Goal: Task Accomplishment & Management: Complete application form

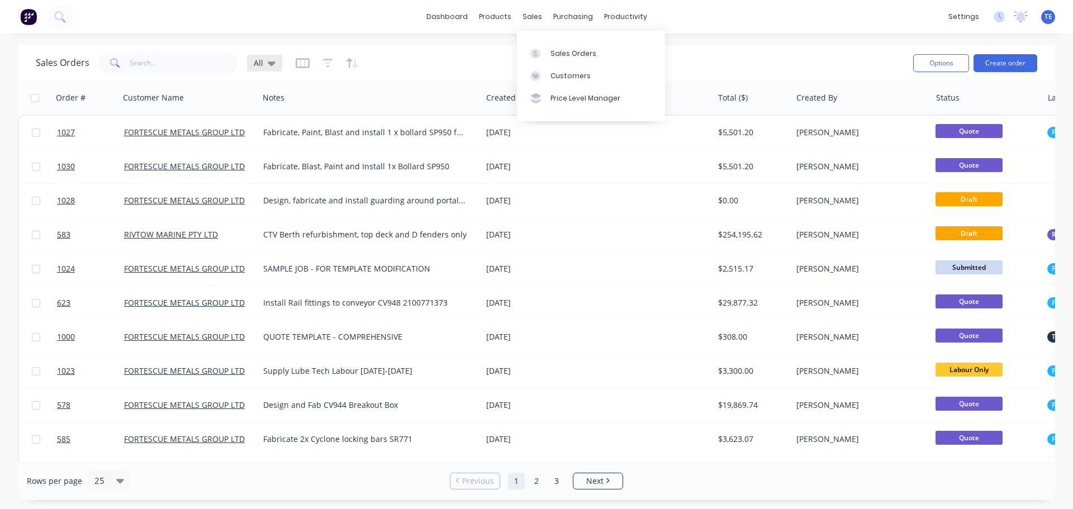
click at [263, 59] on div "All" at bounding box center [265, 63] width 22 height 10
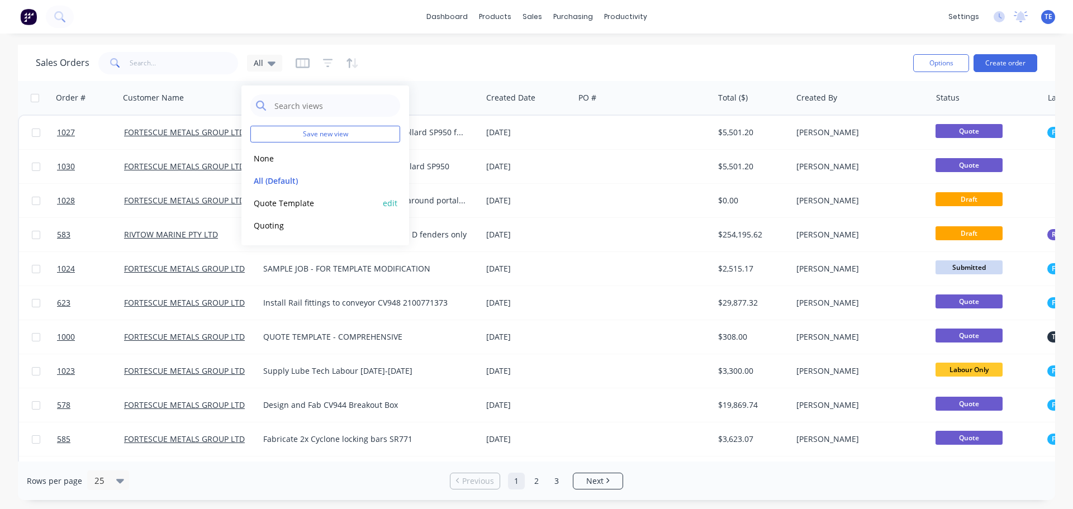
click at [282, 207] on button "Quote Template" at bounding box center [313, 203] width 127 height 13
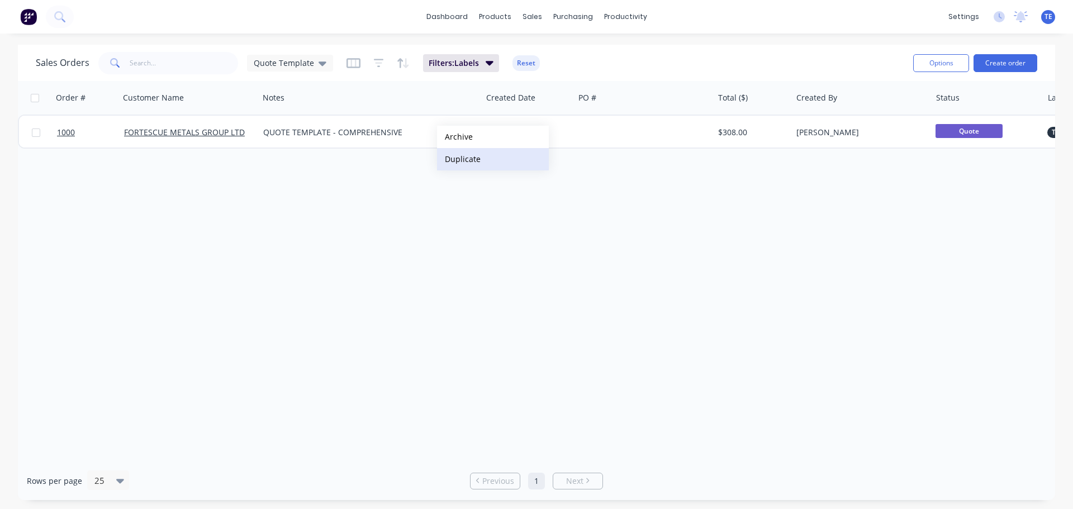
click at [469, 161] on button "Duplicate" at bounding box center [493, 159] width 112 height 22
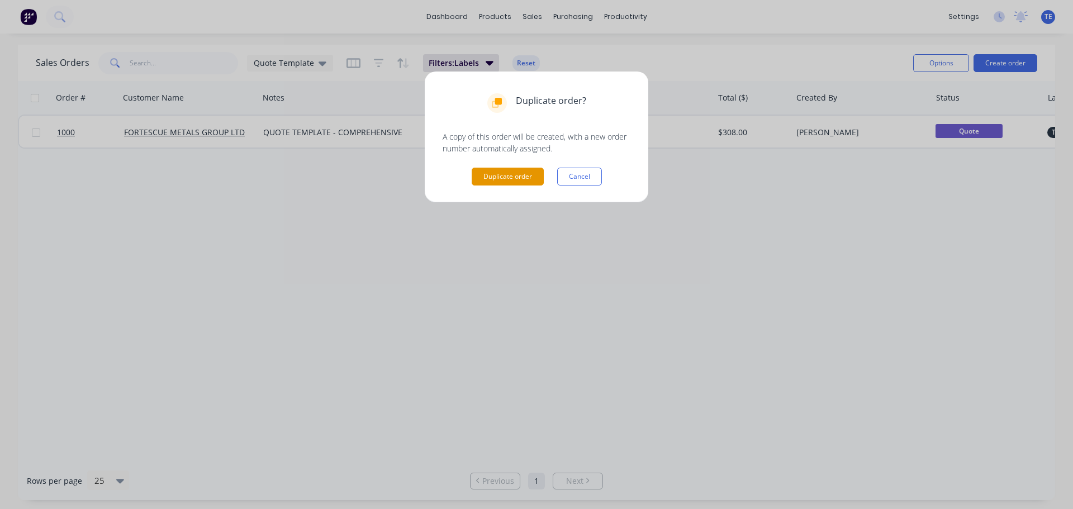
click at [498, 177] on button "Duplicate order" at bounding box center [508, 177] width 72 height 18
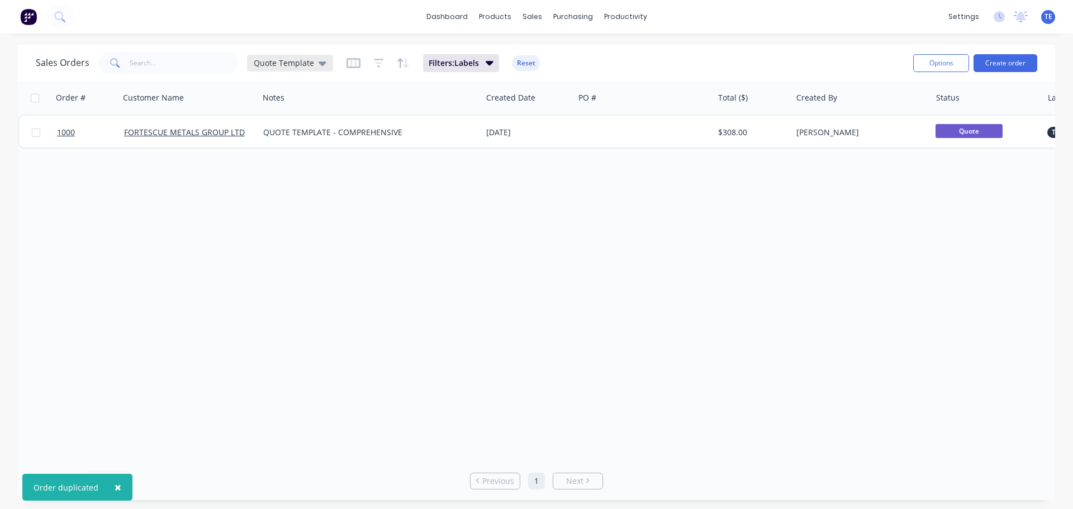
click at [291, 63] on span "Quote Template" at bounding box center [284, 63] width 60 height 12
click at [274, 179] on button "All (Default)" at bounding box center [313, 180] width 127 height 13
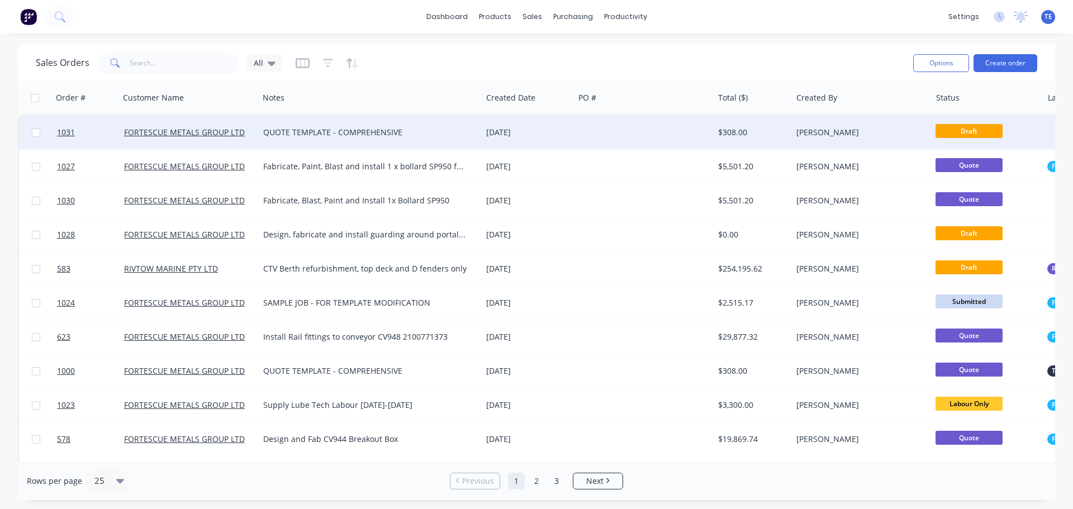
click at [311, 136] on div "QUOTE TEMPLATE - COMPREHENSIVE" at bounding box center [364, 132] width 203 height 11
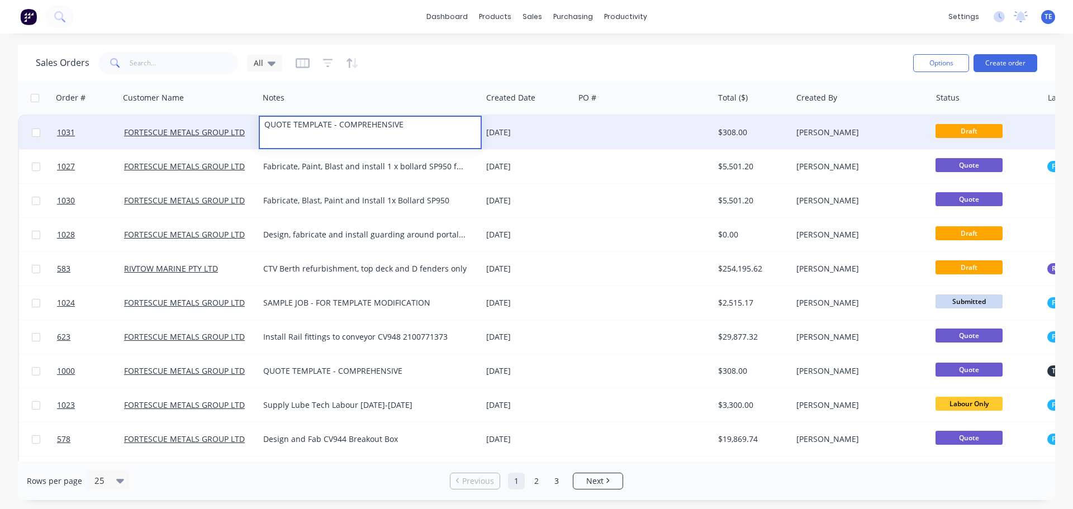
click at [584, 132] on div at bounding box center [644, 133] width 140 height 34
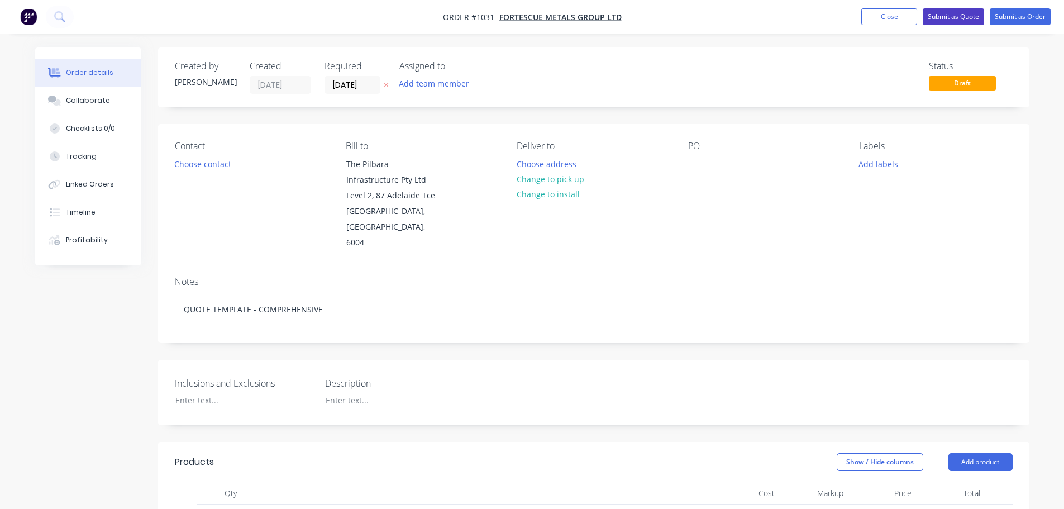
click at [959, 19] on button "Submit as Quote" at bounding box center [953, 16] width 61 height 17
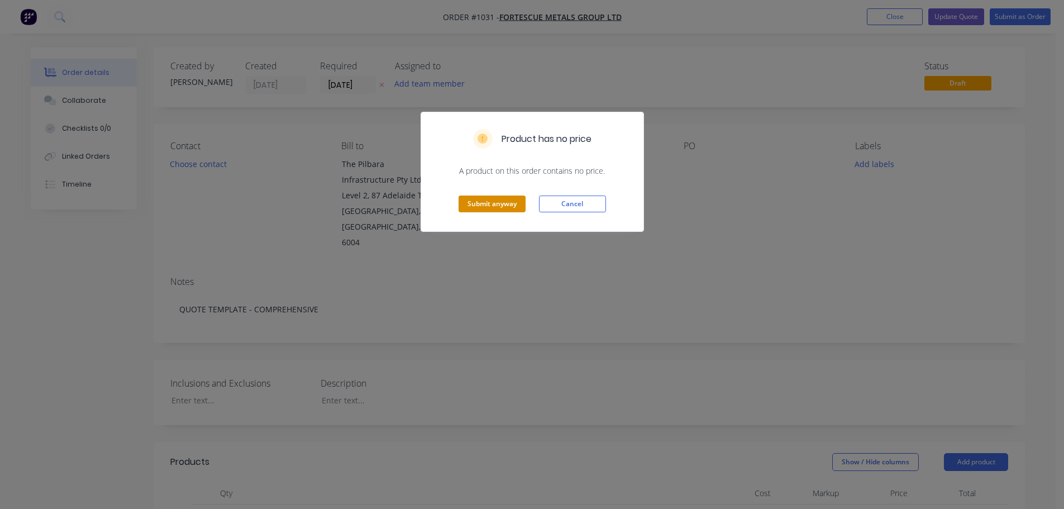
click at [495, 204] on button "Submit anyway" at bounding box center [492, 204] width 67 height 17
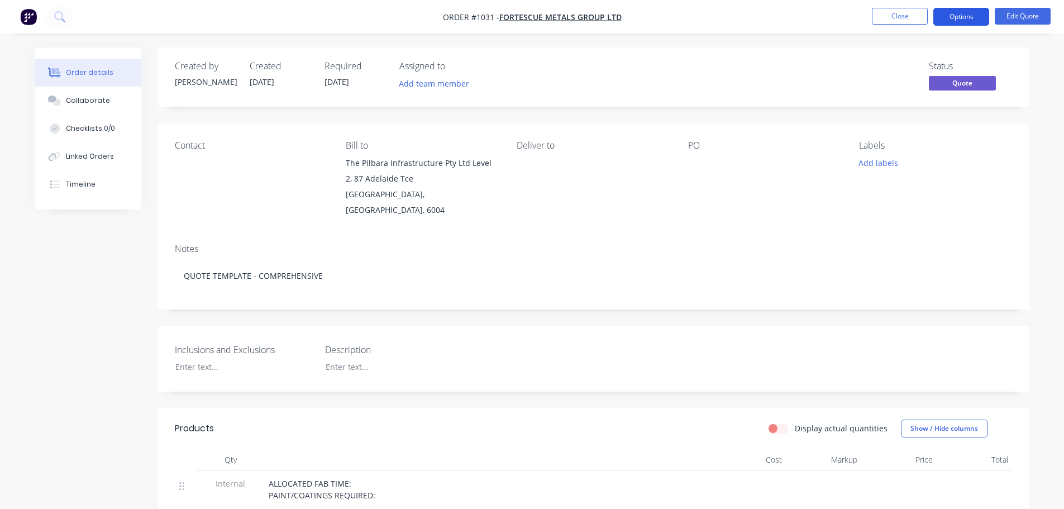
click at [964, 19] on button "Options" at bounding box center [962, 17] width 56 height 18
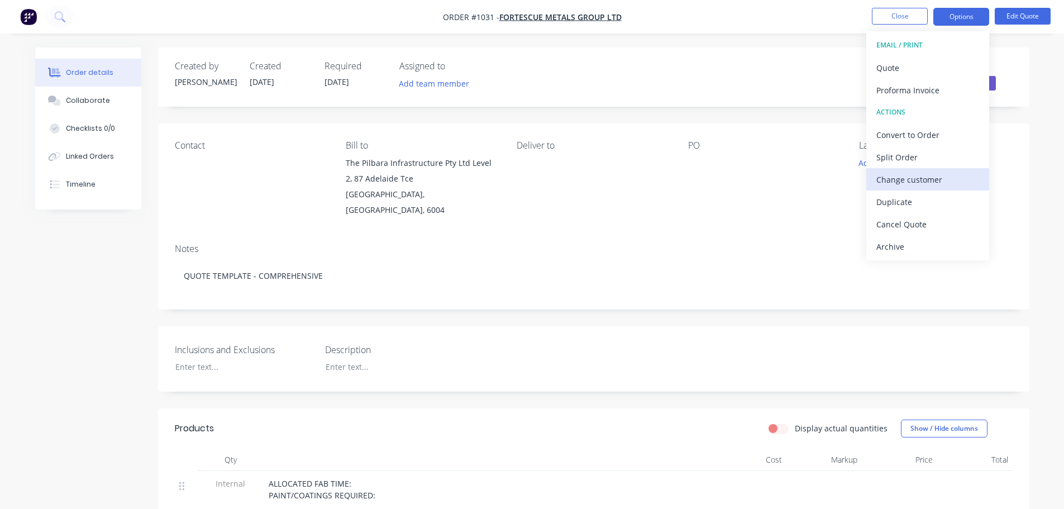
click at [917, 178] on div "Change customer" at bounding box center [928, 180] width 103 height 16
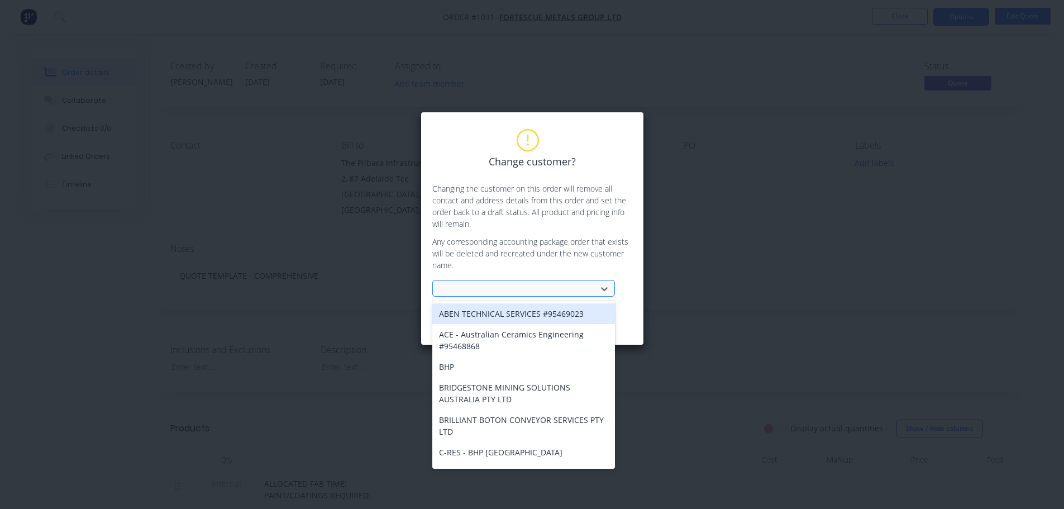
click at [497, 289] on div at bounding box center [516, 289] width 149 height 14
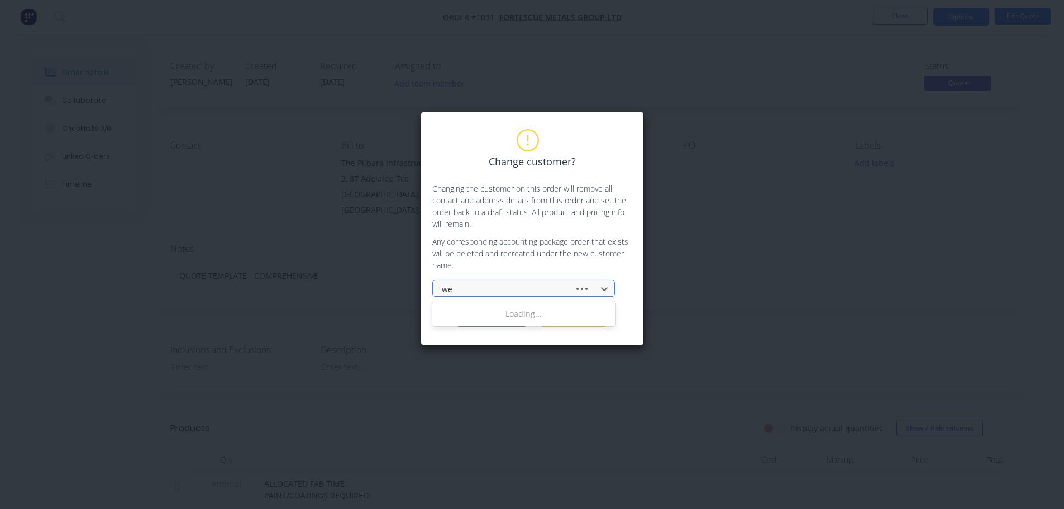
type input "wes"
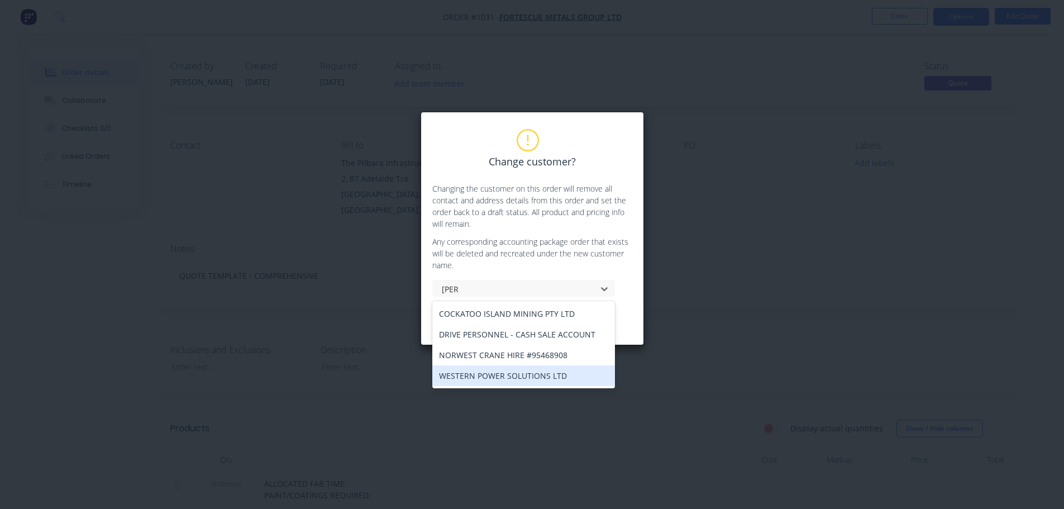
click at [505, 372] on div "WESTERN POWER SOLUTIONS LTD" at bounding box center [523, 375] width 183 height 21
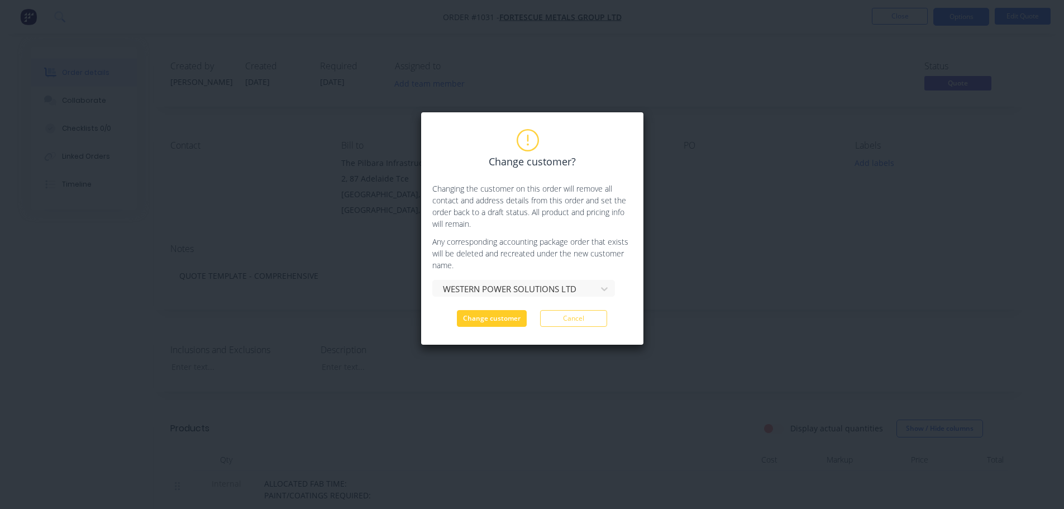
click at [500, 321] on button "Change customer" at bounding box center [492, 318] width 70 height 17
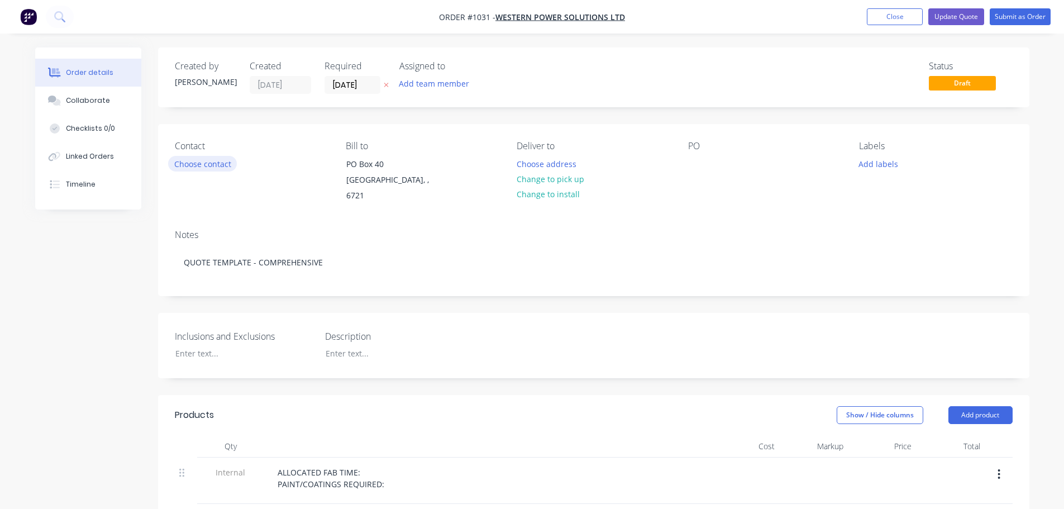
click at [199, 166] on button "Choose contact" at bounding box center [202, 163] width 69 height 15
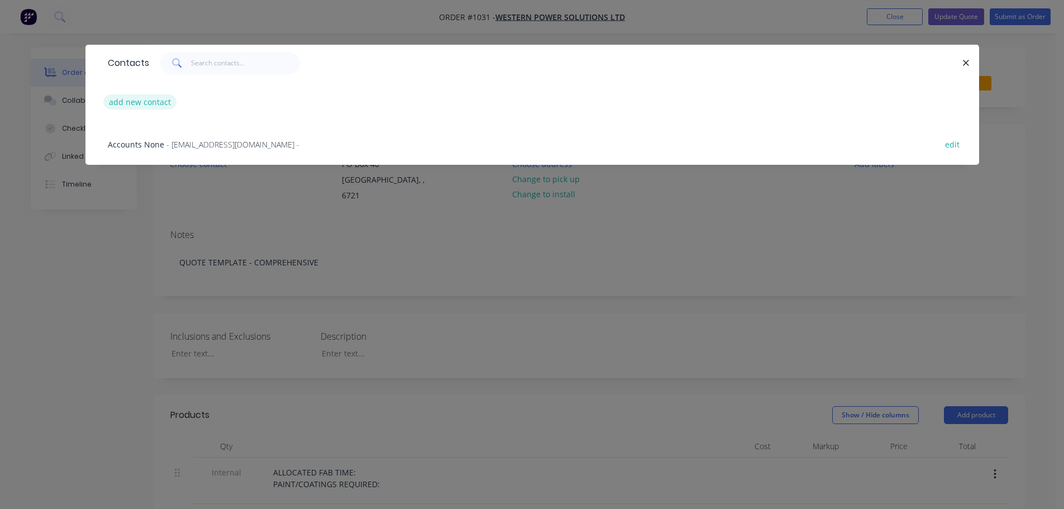
click at [130, 106] on button "add new contact" at bounding box center [140, 101] width 74 height 15
select select "AU"
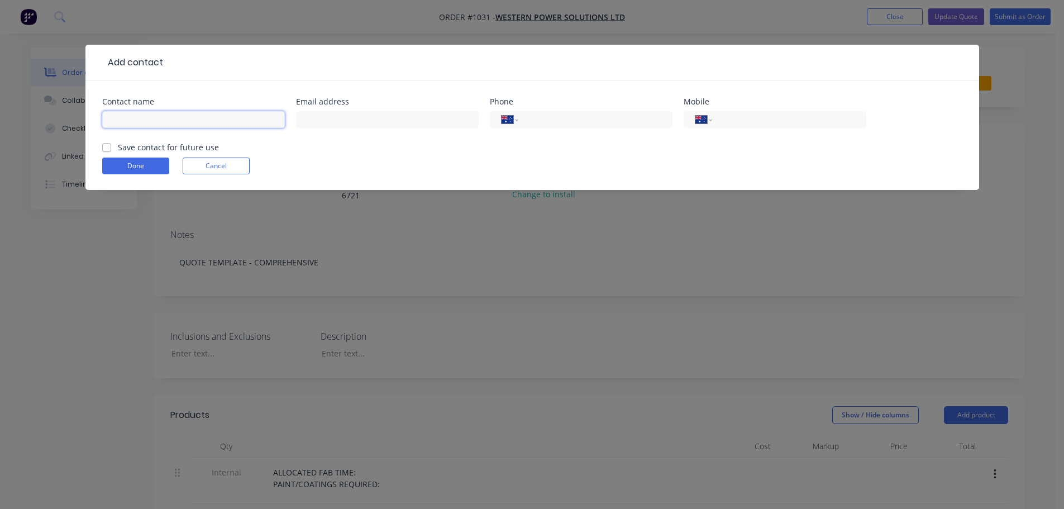
click at [197, 124] on input "text" at bounding box center [193, 119] width 183 height 17
type input "Peter Sweet"
click at [369, 120] on input "text" at bounding box center [387, 119] width 183 height 17
paste input "peter@westernpowersolutions.com.au"
type input "peter@westernpowersolutions.com.au"
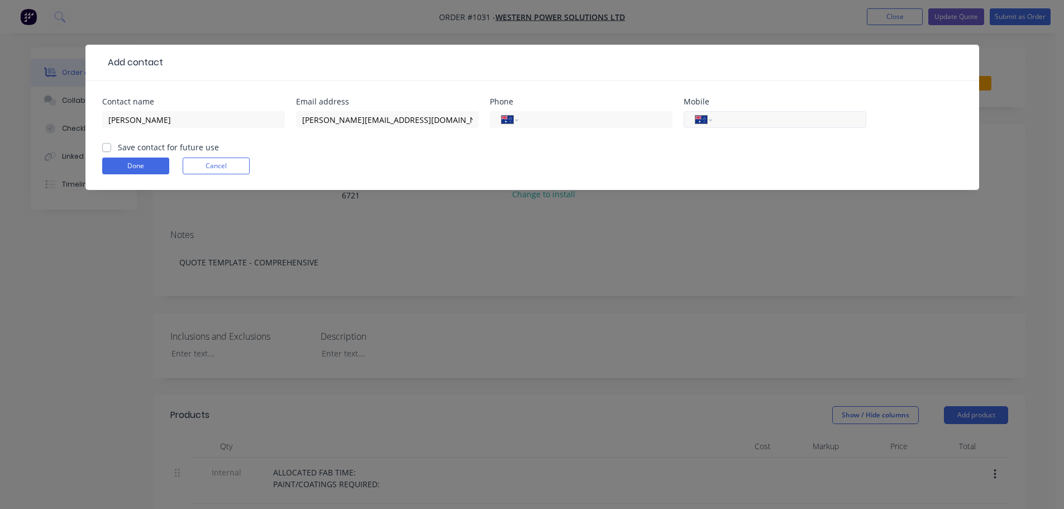
click at [780, 117] on input "tel" at bounding box center [787, 119] width 134 height 13
paste input "0417 881 324"
type input "0417 881 324"
click at [133, 145] on label "Save contact for future use" at bounding box center [168, 147] width 101 height 12
click at [111, 145] on input "Save contact for future use" at bounding box center [106, 146] width 9 height 11
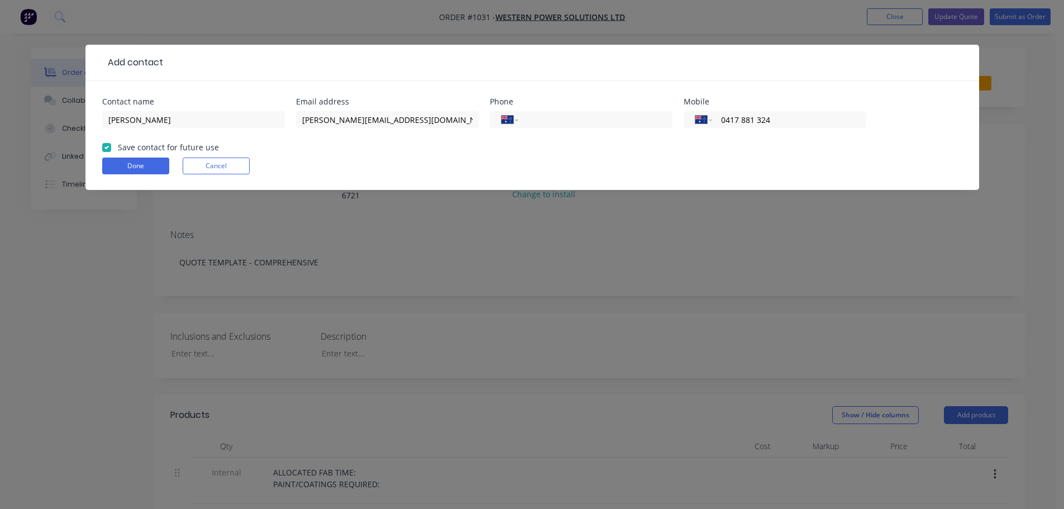
checkbox input "true"
drag, startPoint x: 145, startPoint y: 163, endPoint x: 145, endPoint y: 156, distance: 7.3
click at [145, 159] on button "Done" at bounding box center [135, 166] width 67 height 17
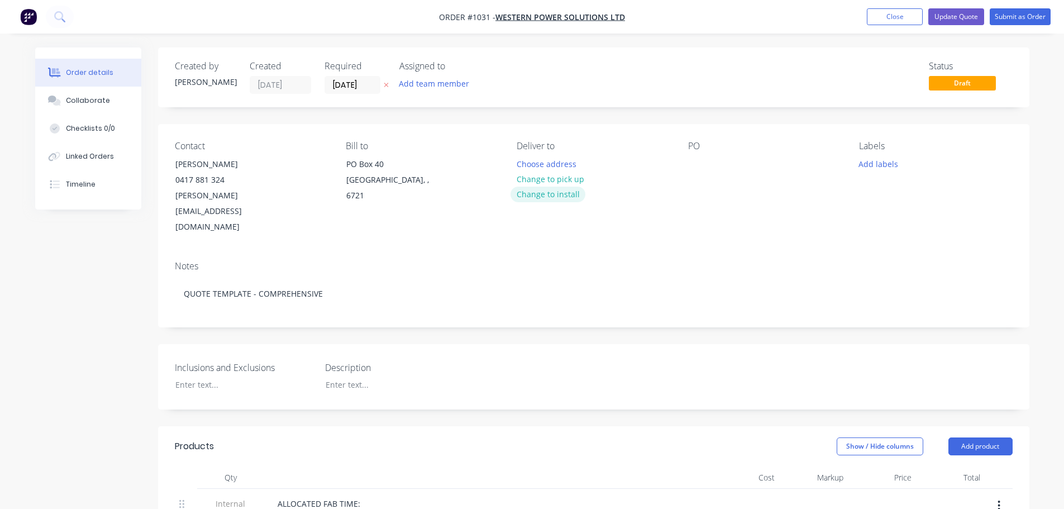
click at [545, 192] on button "Change to install" at bounding box center [548, 194] width 75 height 15
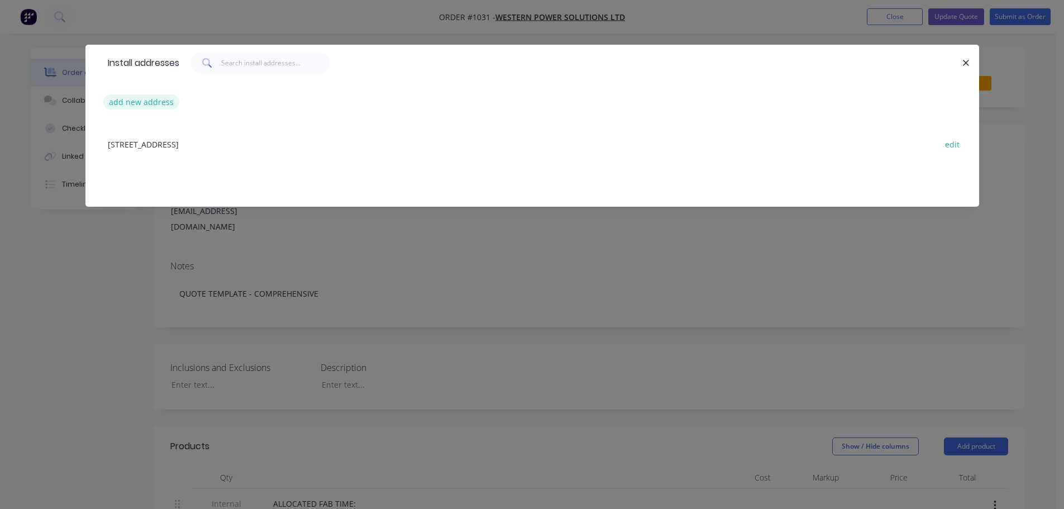
click at [150, 107] on button "add new address" at bounding box center [141, 101] width 77 height 15
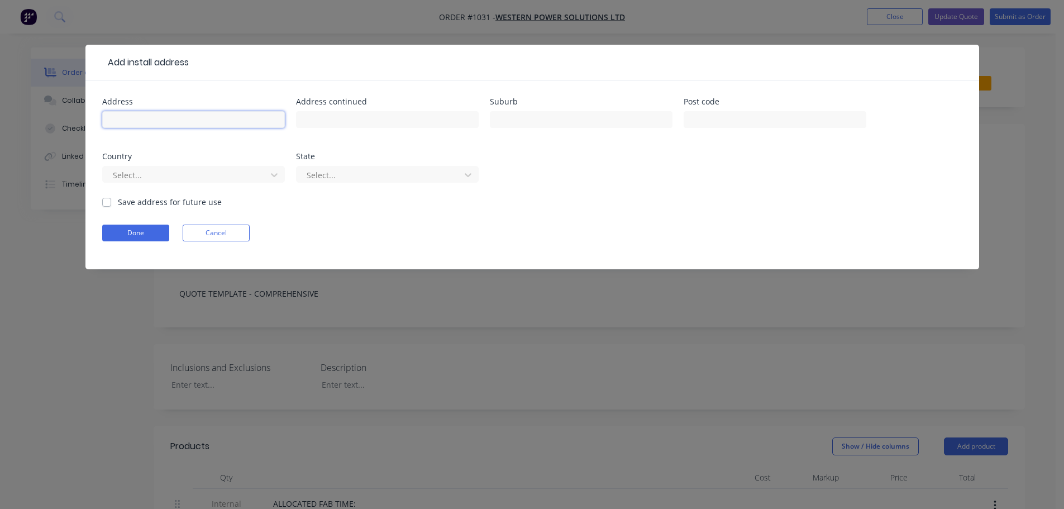
click at [188, 121] on input "text" at bounding box center [193, 119] width 183 height 17
paste input "Unit 5/37 Pinnacles St"
type input "Unit 5/37 Pinnacles St"
click at [336, 117] on input "text" at bounding box center [387, 119] width 183 height 17
type input "Wedgefield"
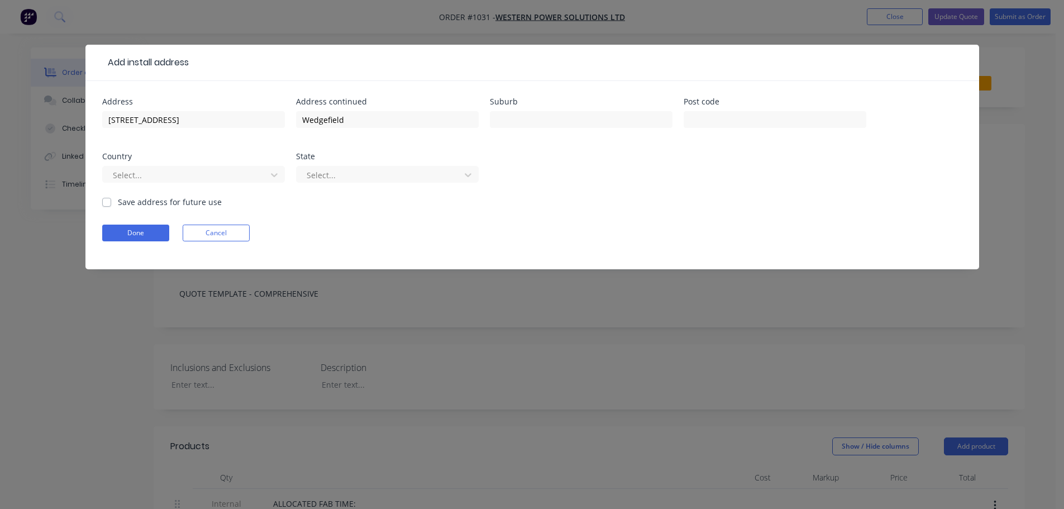
click at [118, 199] on label "Save address for future use" at bounding box center [170, 202] width 104 height 12
click at [109, 199] on input "Save address for future use" at bounding box center [106, 201] width 9 height 11
checkbox input "true"
click at [142, 236] on button "Done" at bounding box center [135, 233] width 67 height 17
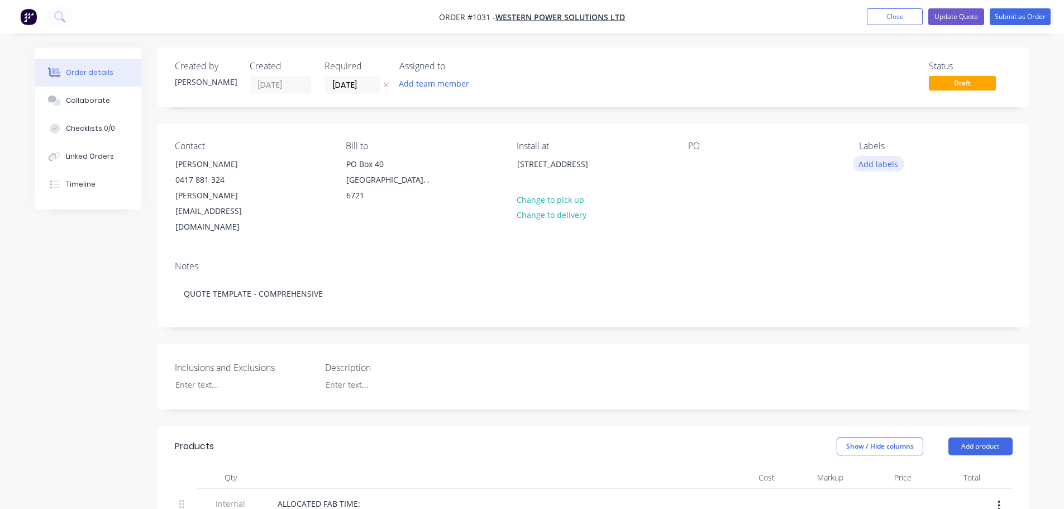
click at [878, 159] on button "Add labels" at bounding box center [878, 163] width 51 height 15
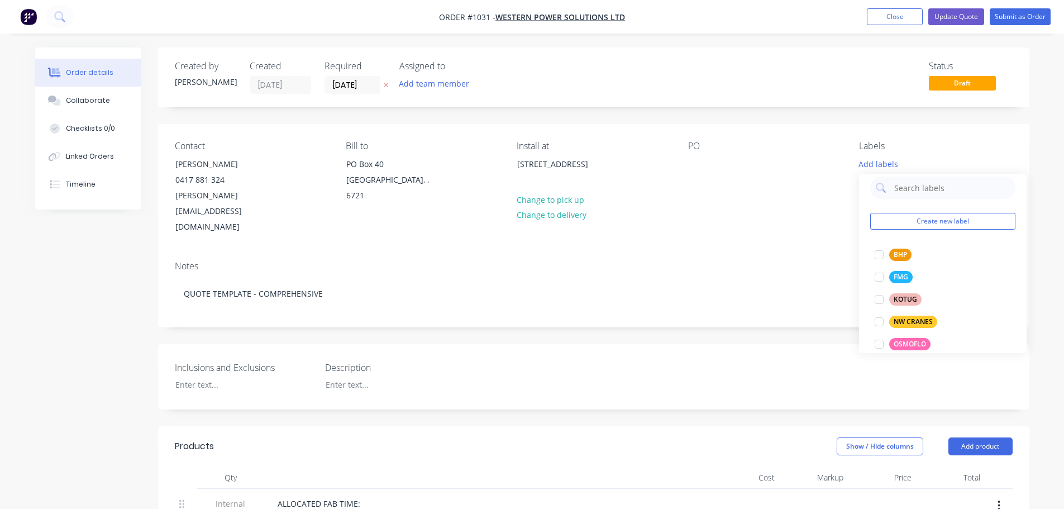
scroll to position [3, 0]
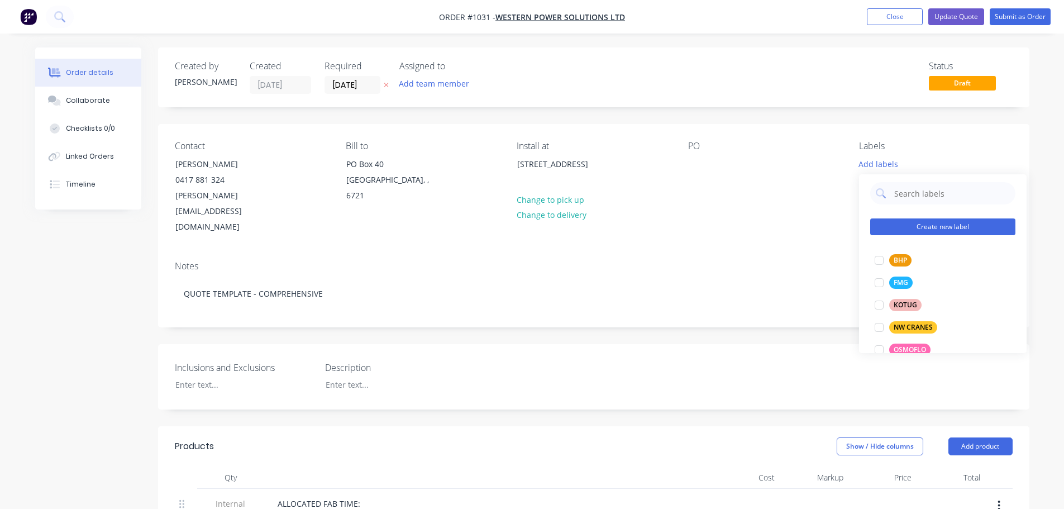
click at [935, 229] on button "Create new label" at bounding box center [942, 226] width 145 height 17
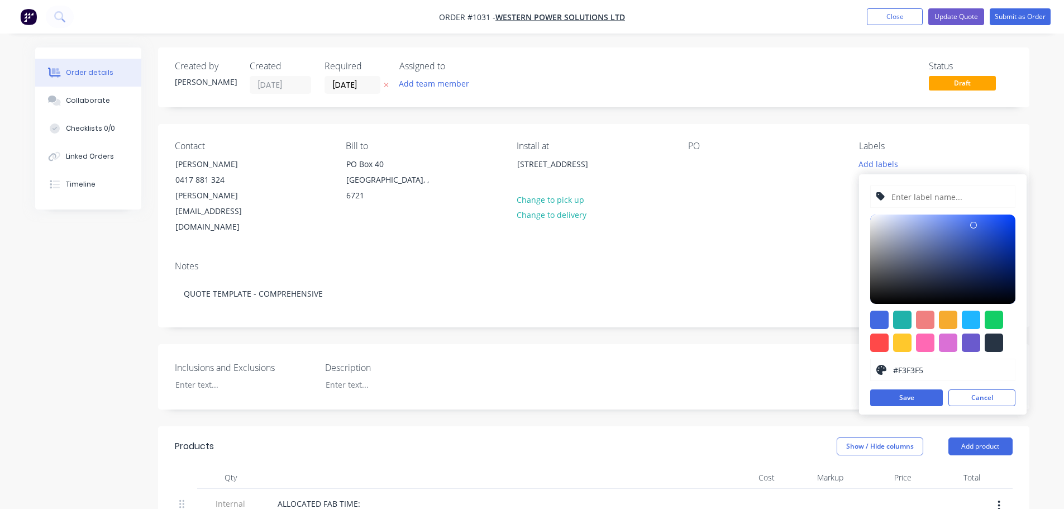
click at [872, 218] on div at bounding box center [942, 259] width 145 height 89
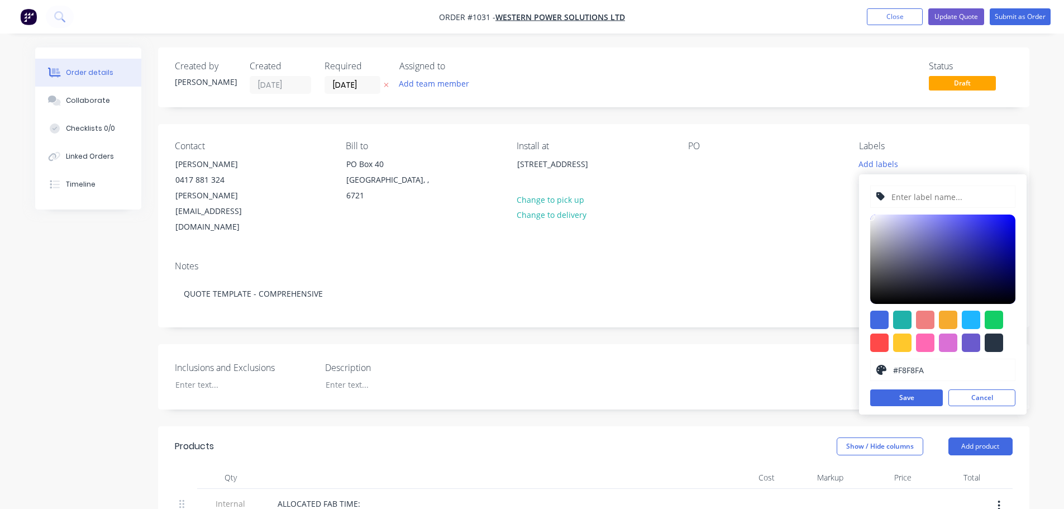
type input "#FFFFFF"
drag, startPoint x: 872, startPoint y: 217, endPoint x: 868, endPoint y: 210, distance: 8.0
click at [868, 210] on div "#FFFFFF hex #FFFFFF Save Cancel" at bounding box center [943, 294] width 168 height 240
click at [903, 198] on input "text" at bounding box center [950, 196] width 119 height 21
type input "WPS"
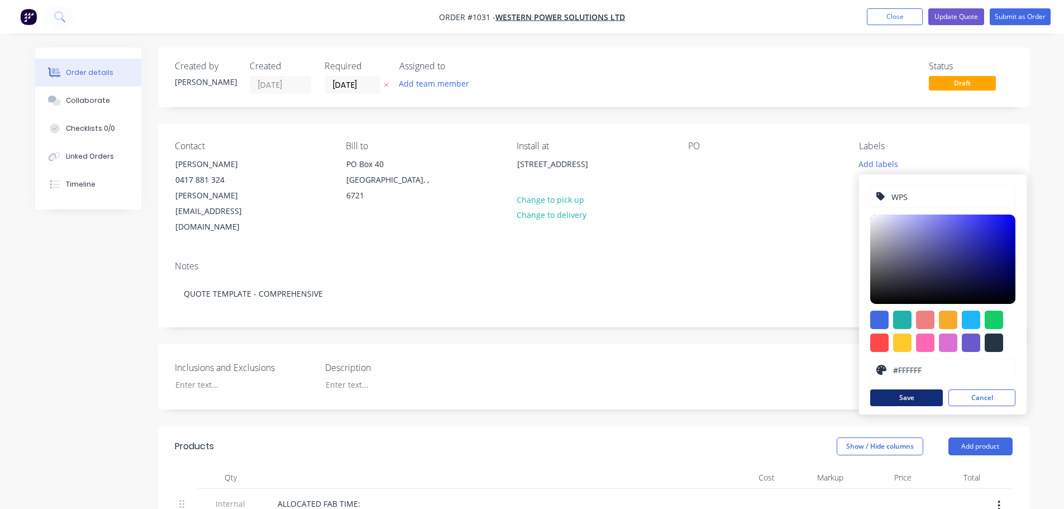
click at [912, 398] on button "Save" at bounding box center [906, 397] width 73 height 17
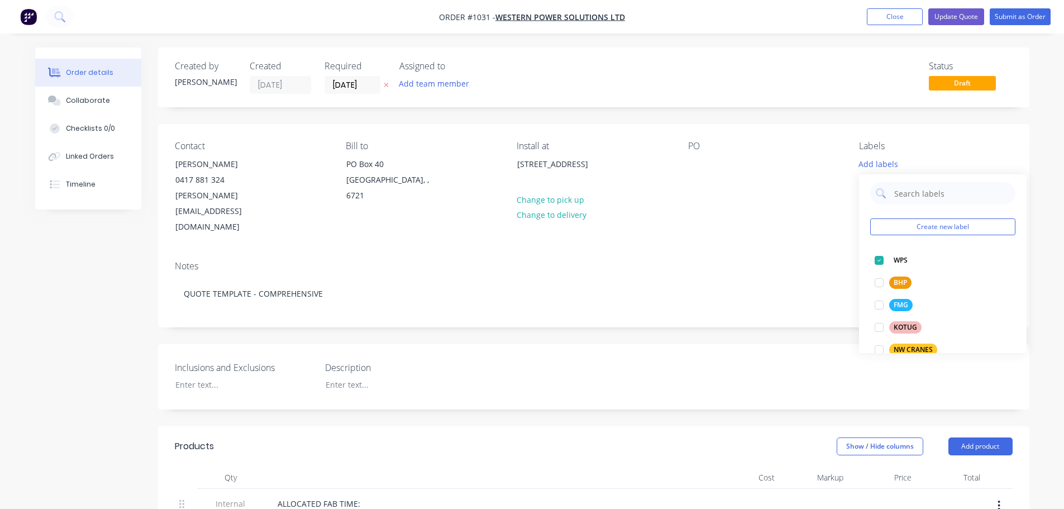
click at [693, 252] on div "Notes QUOTE TEMPLATE - COMPREHENSIVE" at bounding box center [594, 289] width 872 height 75
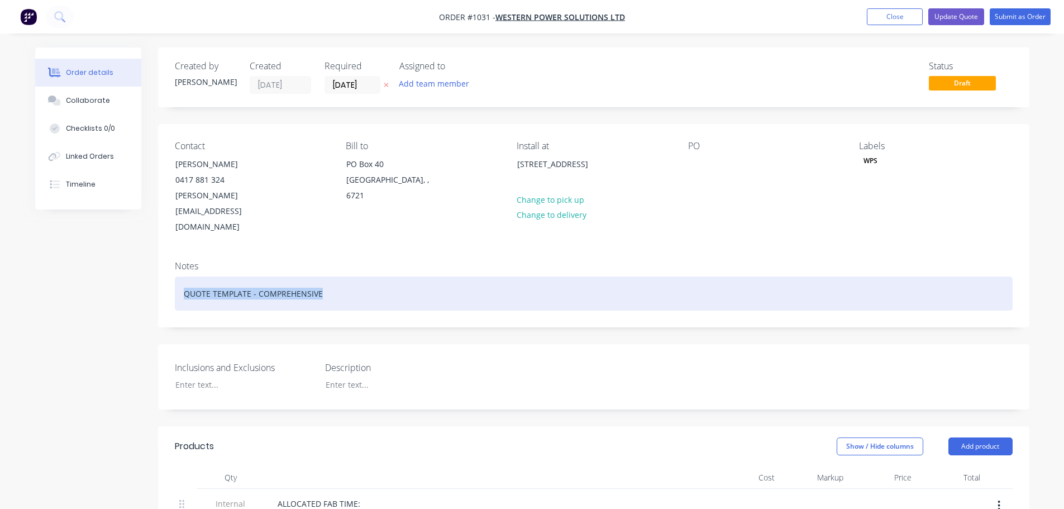
drag, startPoint x: 341, startPoint y: 270, endPoint x: 129, endPoint y: 256, distance: 212.2
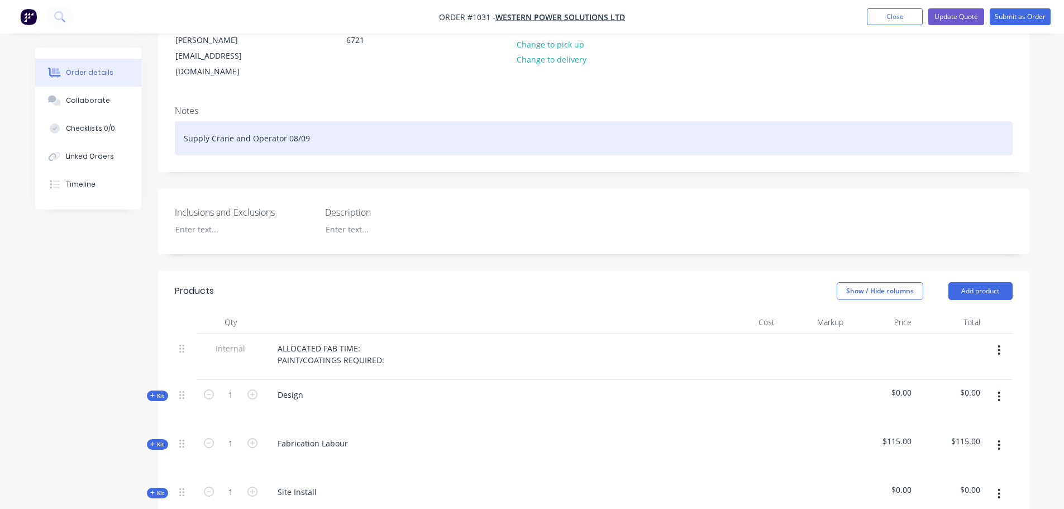
scroll to position [186, 0]
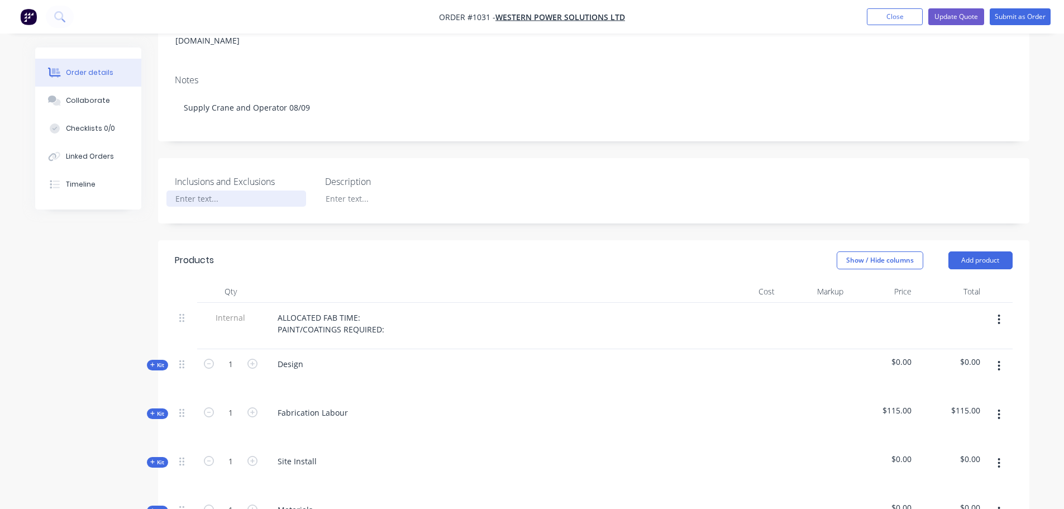
click at [225, 191] on div at bounding box center [236, 199] width 140 height 16
click at [189, 191] on div "Excl Rigger" at bounding box center [236, 199] width 140 height 16
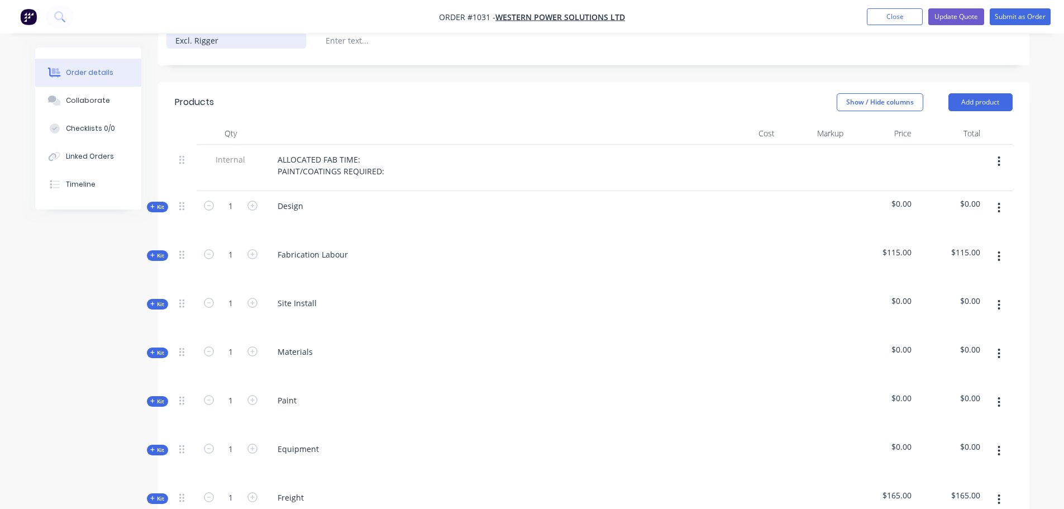
scroll to position [373, 0]
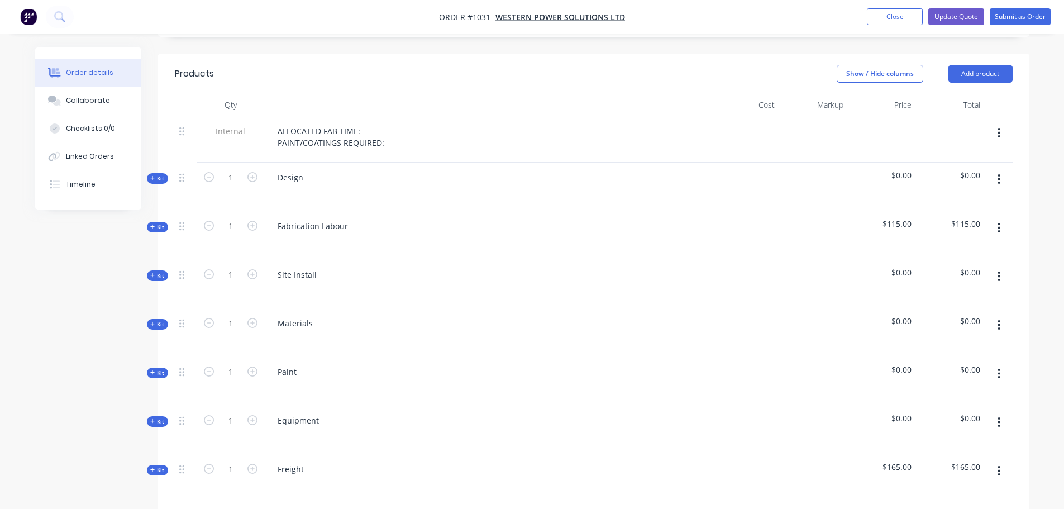
click at [999, 173] on icon "button" at bounding box center [999, 179] width 3 height 12
click at [944, 268] on div "Delete" at bounding box center [960, 276] width 86 height 16
click at [998, 174] on icon "button" at bounding box center [999, 179] width 2 height 10
click at [943, 268] on div "Delete" at bounding box center [960, 276] width 86 height 16
click at [999, 222] on icon "button" at bounding box center [999, 228] width 3 height 12
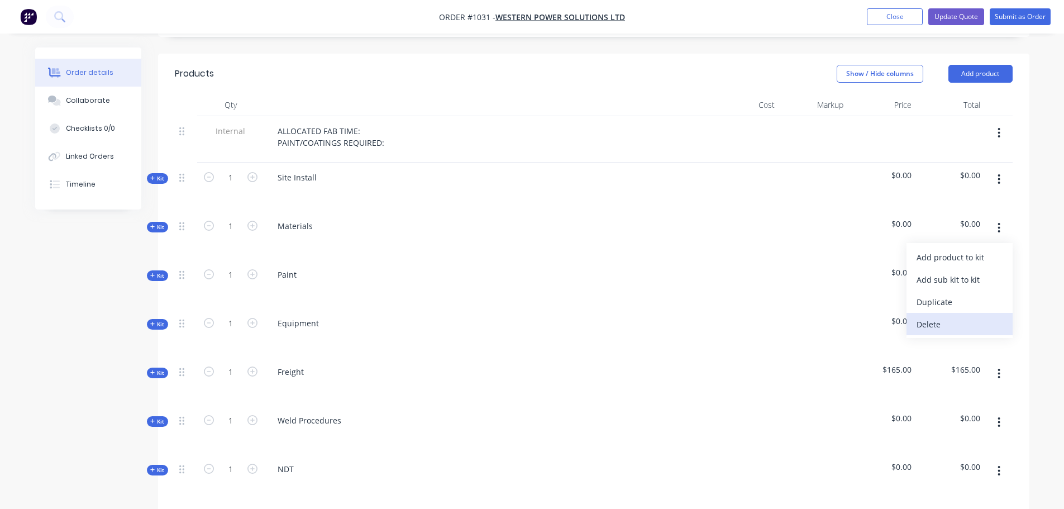
click at [946, 316] on div "Delete" at bounding box center [960, 324] width 86 height 16
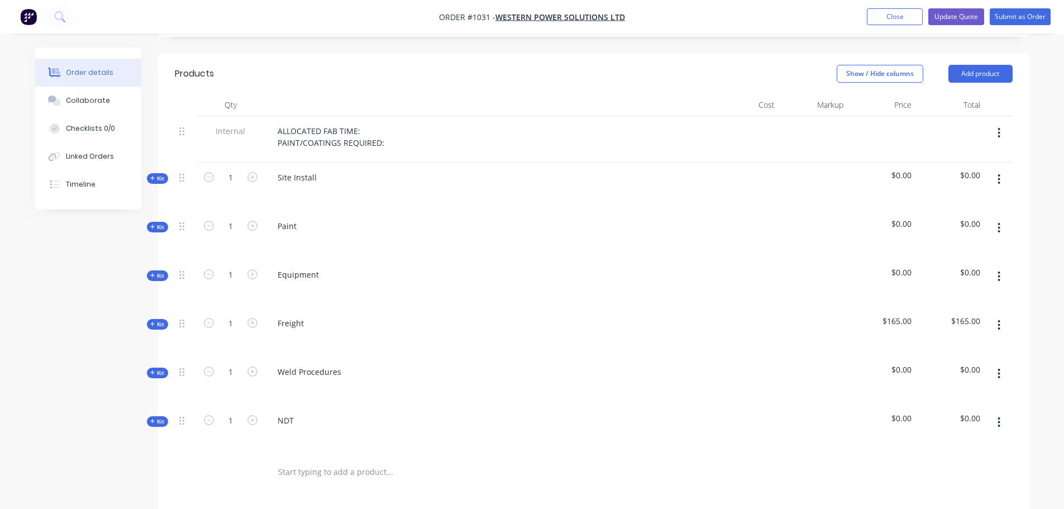
click at [999, 223] on icon "button" at bounding box center [999, 228] width 2 height 10
click at [931, 316] on div "Delete" at bounding box center [960, 324] width 86 height 16
click at [1001, 270] on icon "button" at bounding box center [999, 276] width 3 height 12
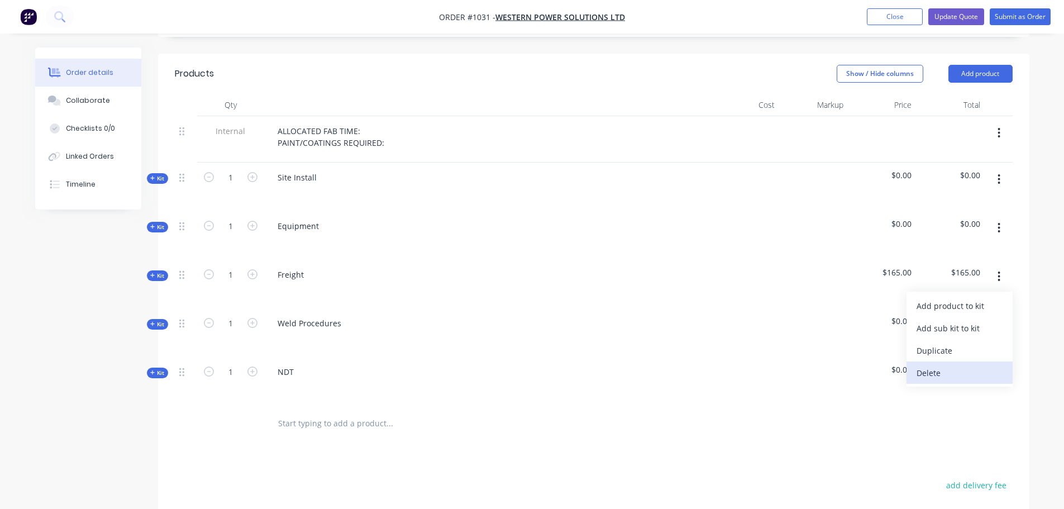
click at [945, 365] on div "Delete" at bounding box center [960, 373] width 86 height 16
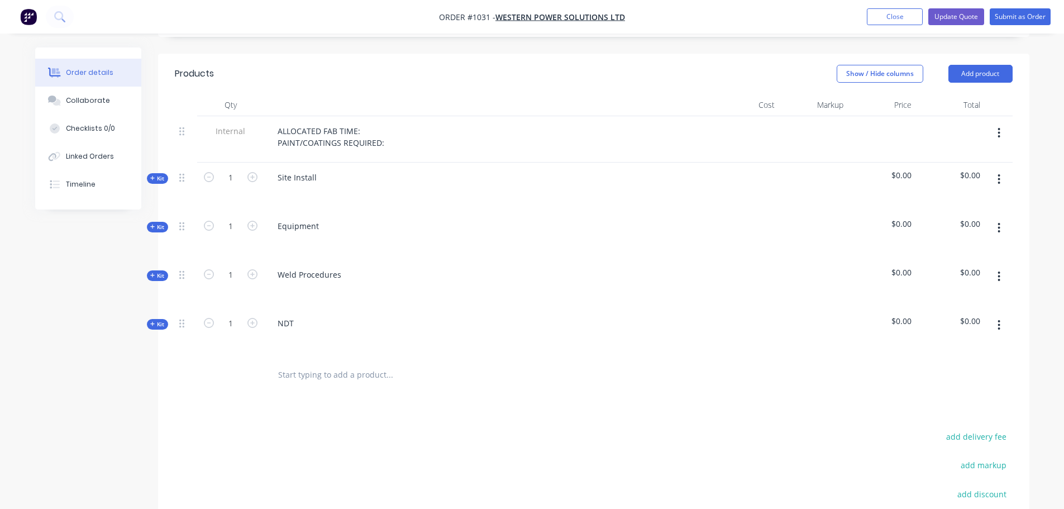
click at [997, 266] on button "button" at bounding box center [999, 276] width 26 height 20
click at [930, 365] on div "Delete" at bounding box center [960, 373] width 86 height 16
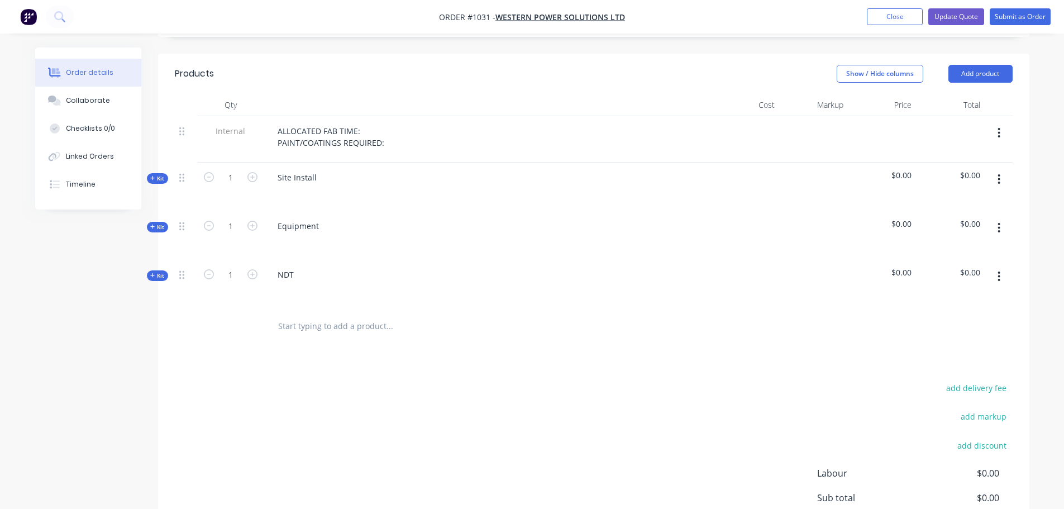
click at [996, 266] on button "button" at bounding box center [999, 276] width 26 height 20
click at [927, 365] on div "Delete" at bounding box center [960, 373] width 86 height 16
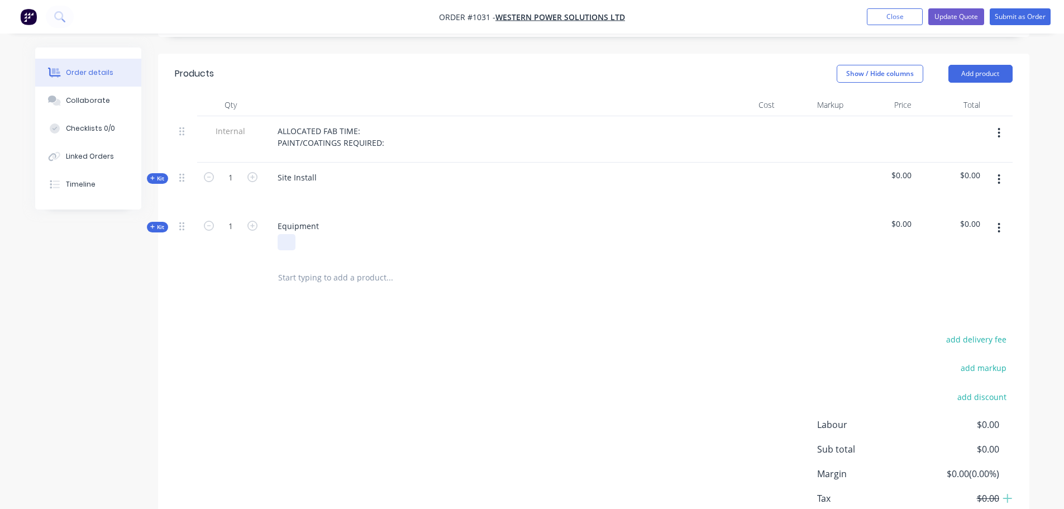
click at [291, 234] on div at bounding box center [287, 242] width 18 height 16
click at [153, 176] on icon at bounding box center [152, 178] width 4 height 4
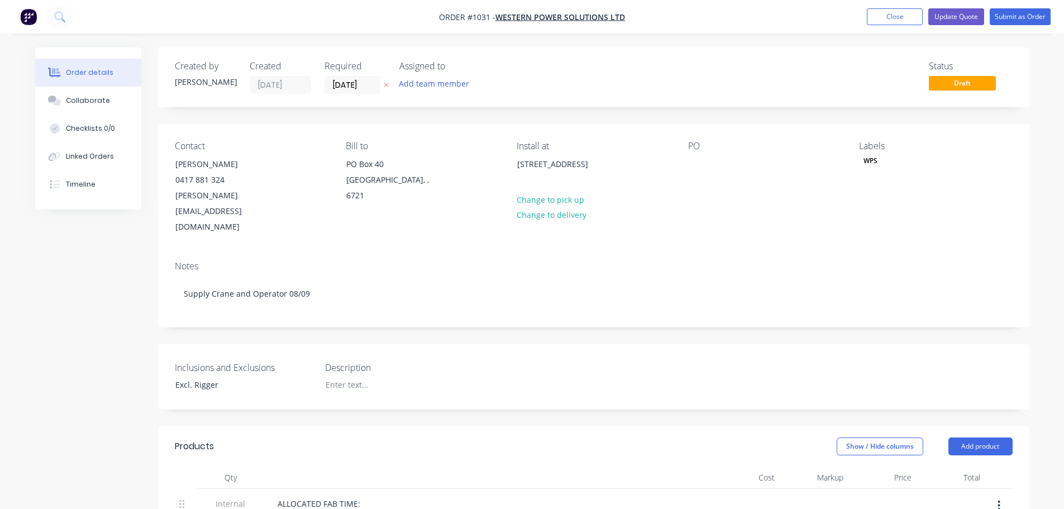
scroll to position [186, 0]
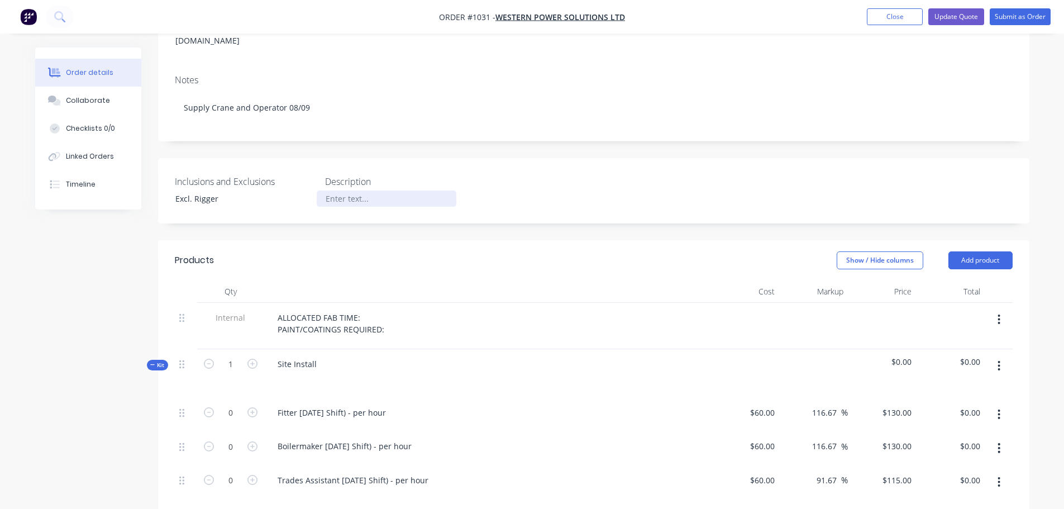
click at [342, 191] on div at bounding box center [387, 199] width 140 height 16
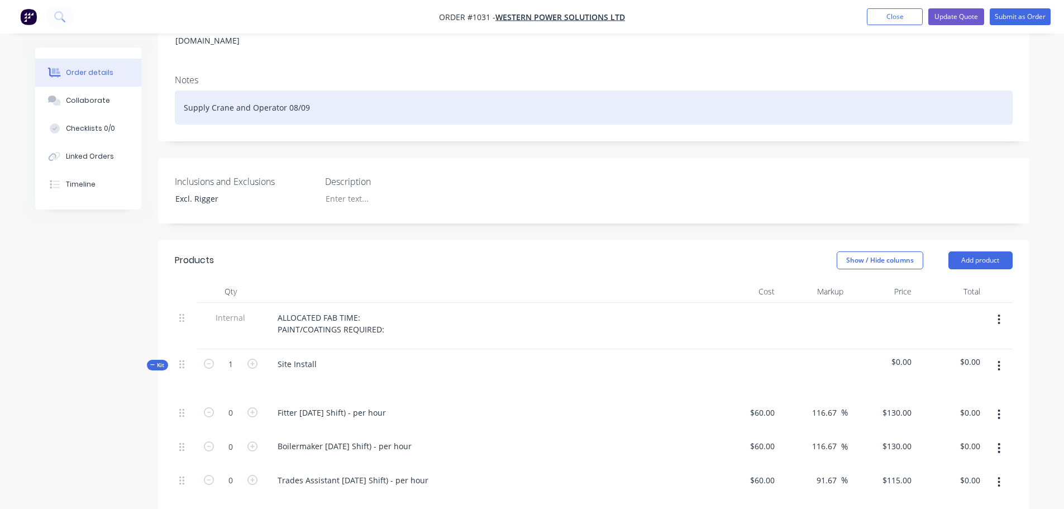
click at [283, 91] on div "Supply Crane and Operator 08/09" at bounding box center [594, 108] width 838 height 34
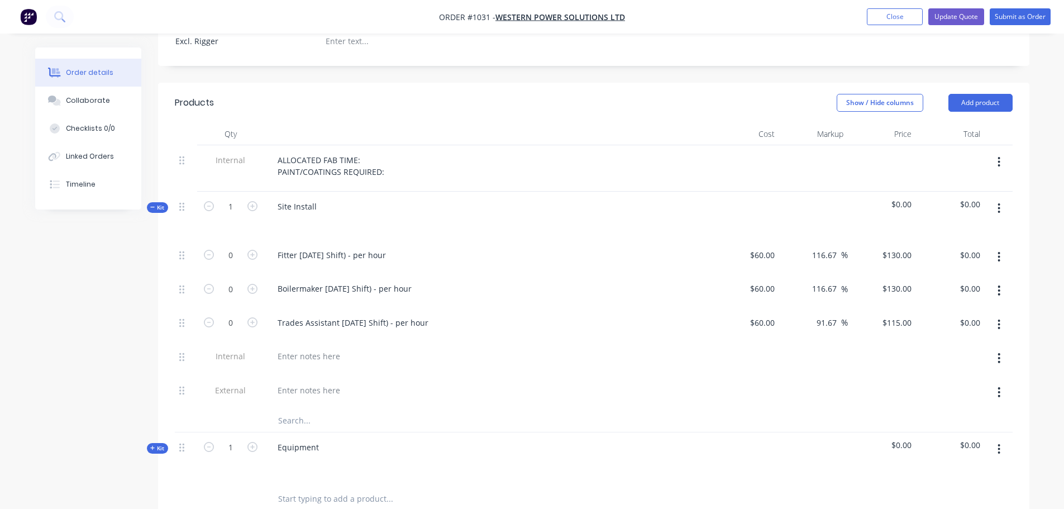
scroll to position [373, 0]
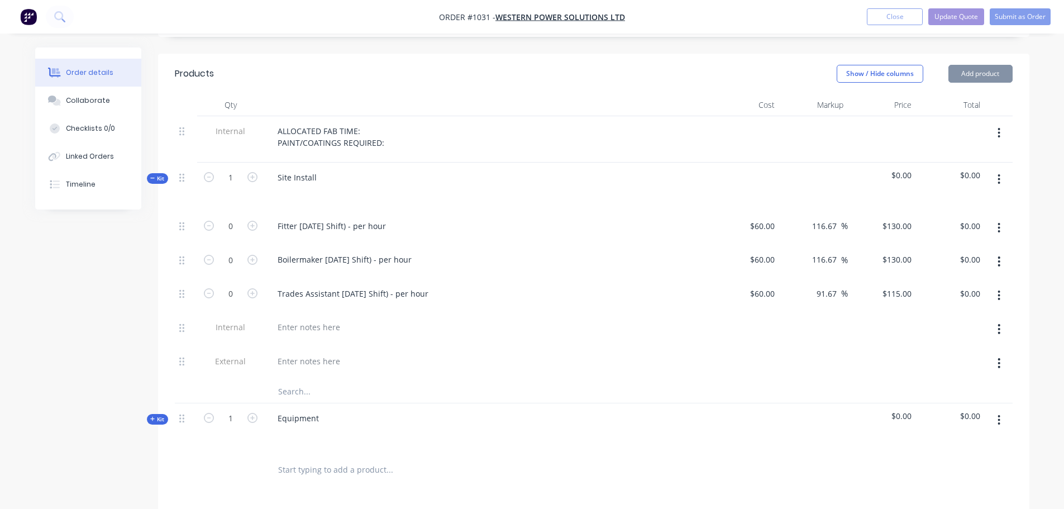
click at [999, 256] on icon "button" at bounding box center [999, 261] width 2 height 10
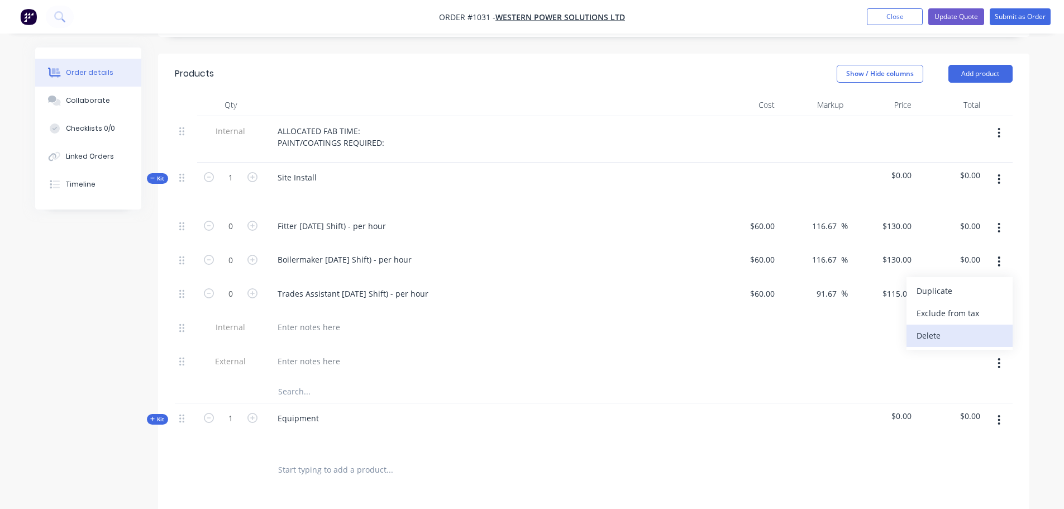
click at [939, 327] on div "Delete" at bounding box center [960, 335] width 86 height 16
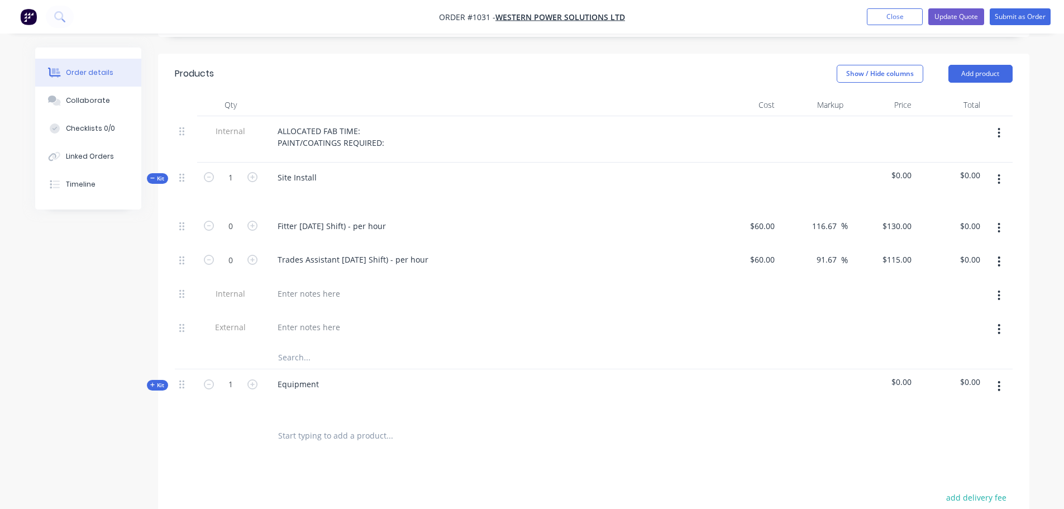
click at [1001, 251] on button "button" at bounding box center [999, 261] width 26 height 20
click at [932, 327] on div "Delete" at bounding box center [960, 335] width 86 height 16
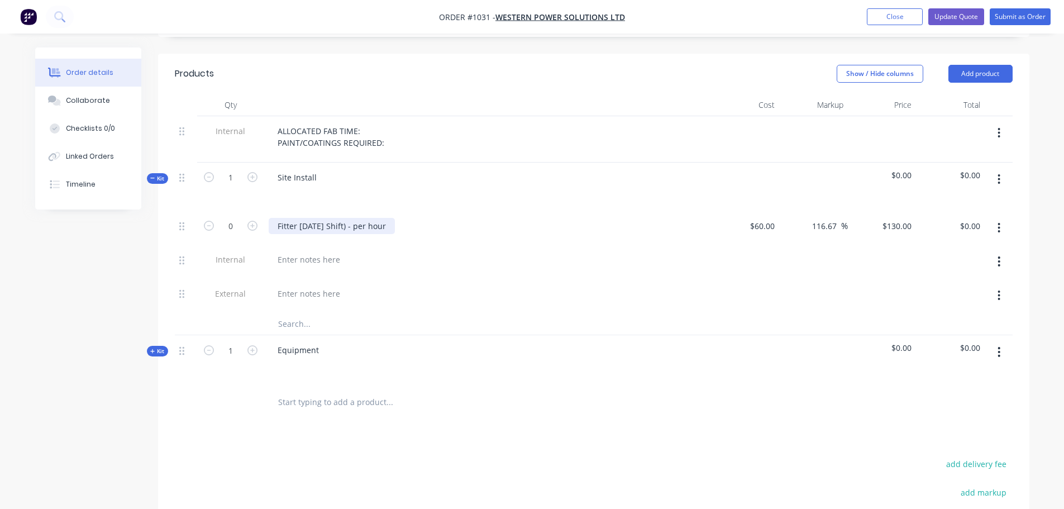
click at [370, 218] on div "Fitter Labour (Day Shift) - per hour" at bounding box center [332, 226] width 126 height 16
drag, startPoint x: 406, startPoint y: 194, endPoint x: 258, endPoint y: 182, distance: 148.0
click at [258, 211] on div "0 Fitter Labour (Day Shift) - per hour $60.00 $60.00 116.67 116.67 % $130.00 $1…" at bounding box center [594, 228] width 838 height 34
click at [253, 221] on icon "button" at bounding box center [252, 226] width 10 height 10
type input "1"
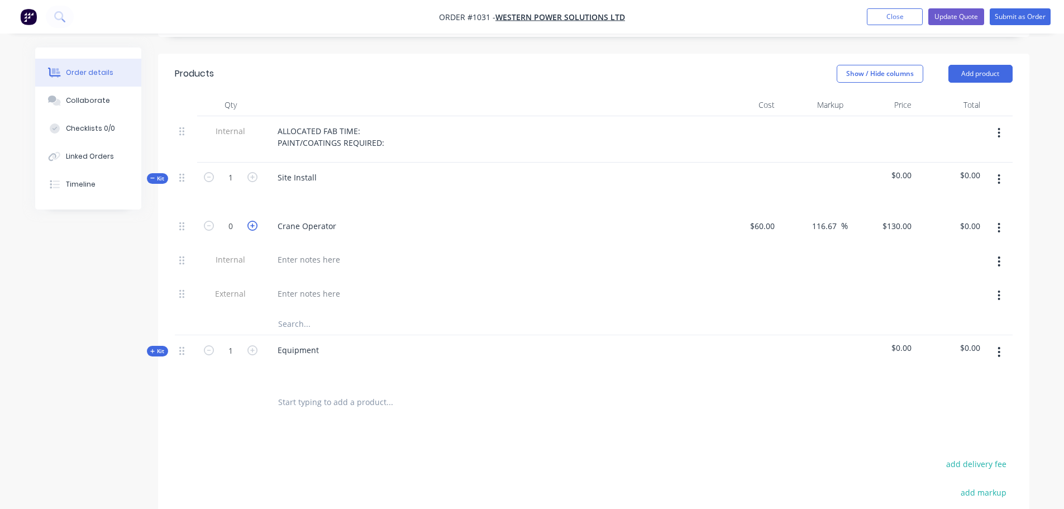
type input "$130.00"
click at [253, 221] on icon "button" at bounding box center [252, 226] width 10 height 10
type input "2"
type input "$260.00"
click at [253, 221] on icon "button" at bounding box center [252, 226] width 10 height 10
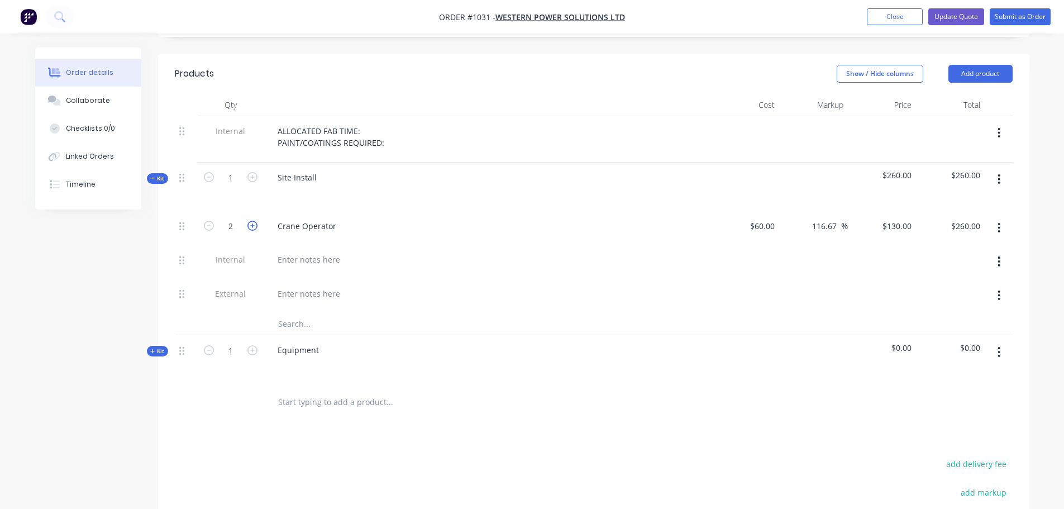
type input "3"
type input "$390.00"
click at [253, 221] on icon "button" at bounding box center [252, 226] width 10 height 10
type input "4"
type input "$520.00"
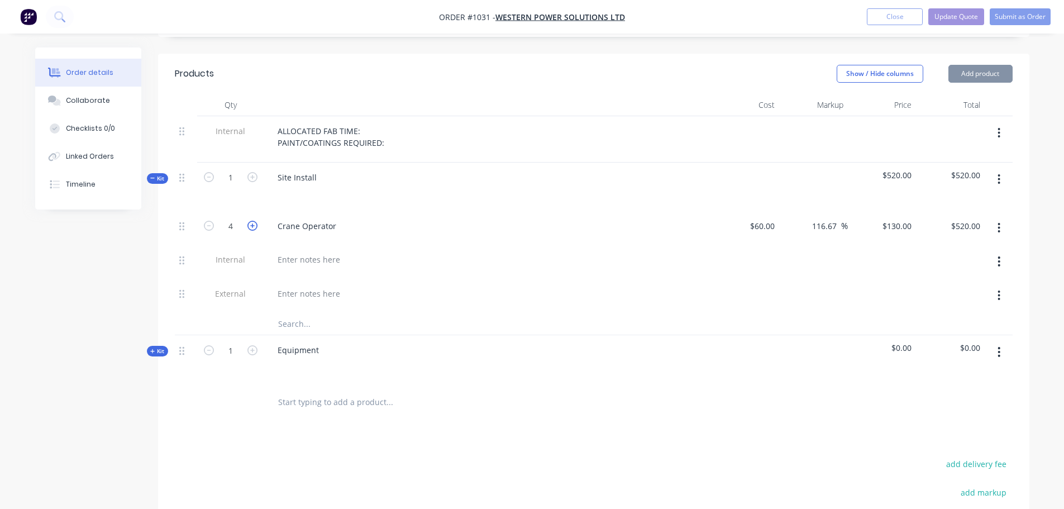
click at [253, 221] on icon "button" at bounding box center [252, 226] width 10 height 10
type input "5"
type input "$650.00"
click at [253, 221] on icon "button" at bounding box center [252, 226] width 10 height 10
type input "6"
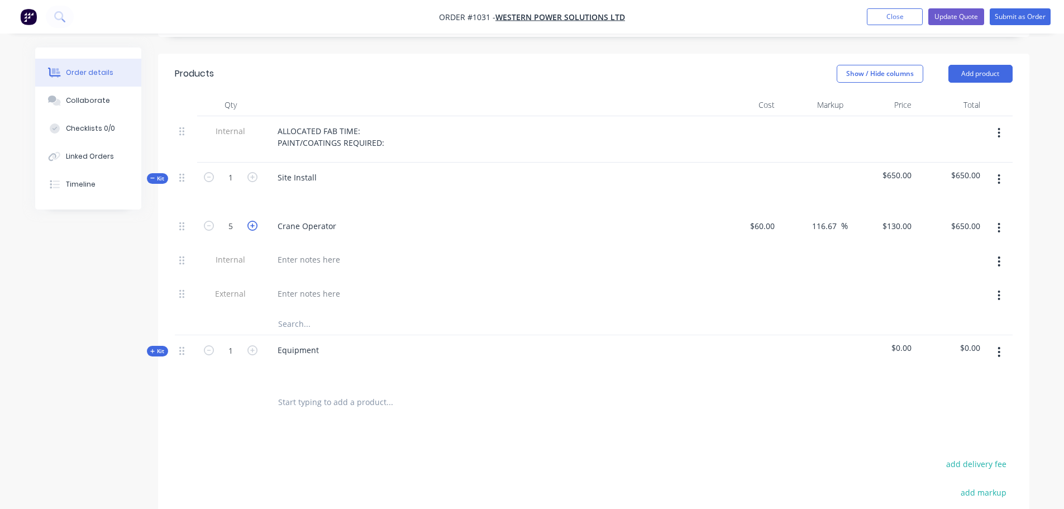
type input "$780.00"
click at [164, 347] on span "Kit" at bounding box center [157, 351] width 15 height 8
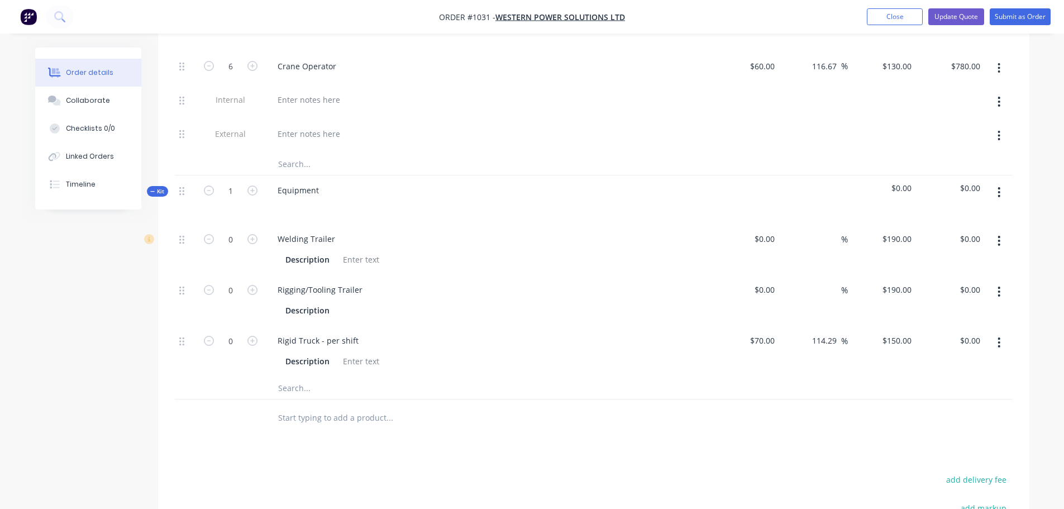
scroll to position [559, 0]
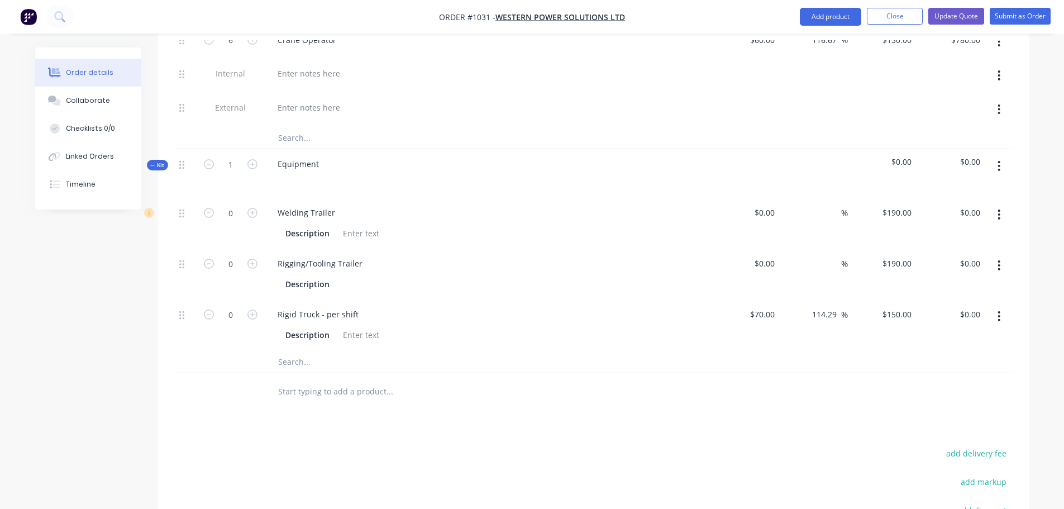
click at [288, 350] on input "text" at bounding box center [389, 361] width 223 height 22
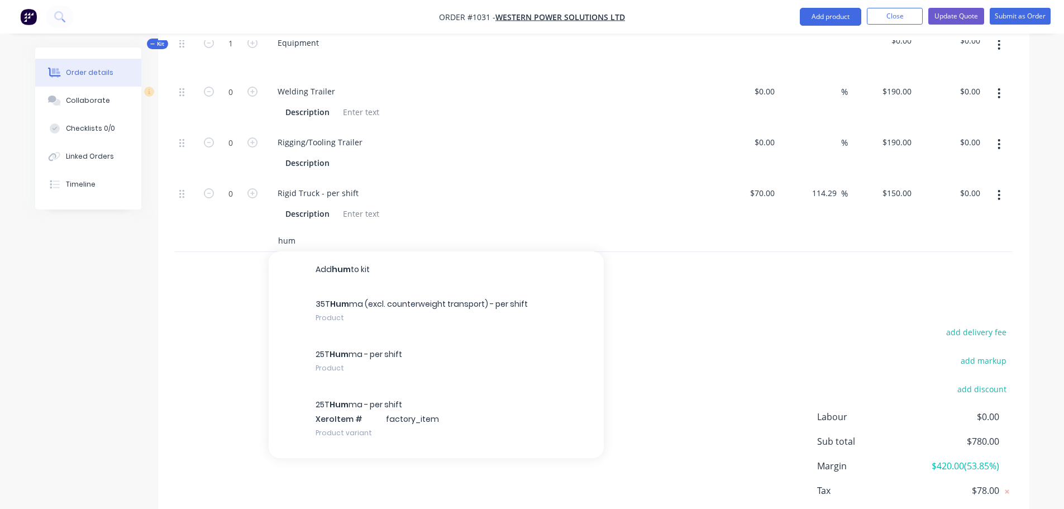
scroll to position [713, 0]
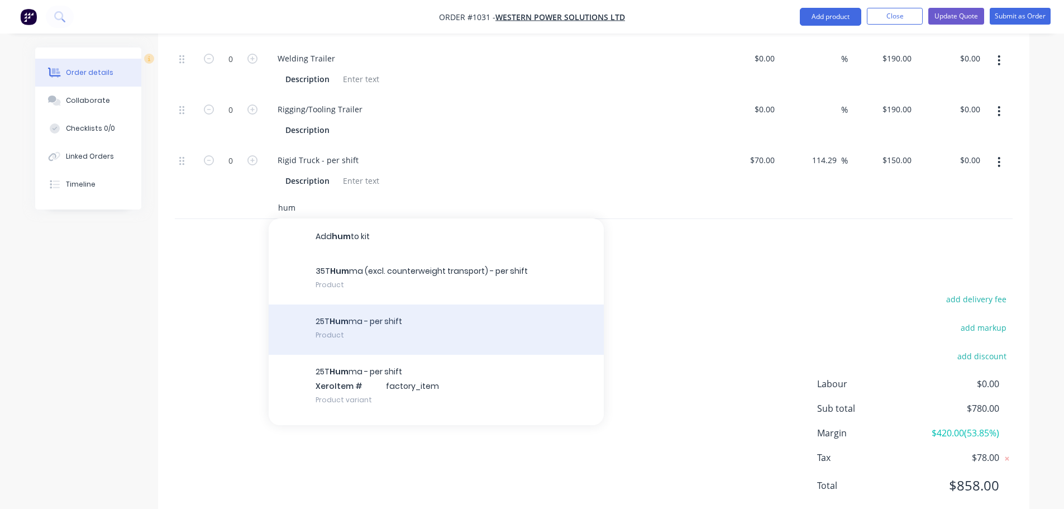
type input "hum"
click at [346, 304] on div "25T Hum ma - per shift Product" at bounding box center [436, 329] width 335 height 50
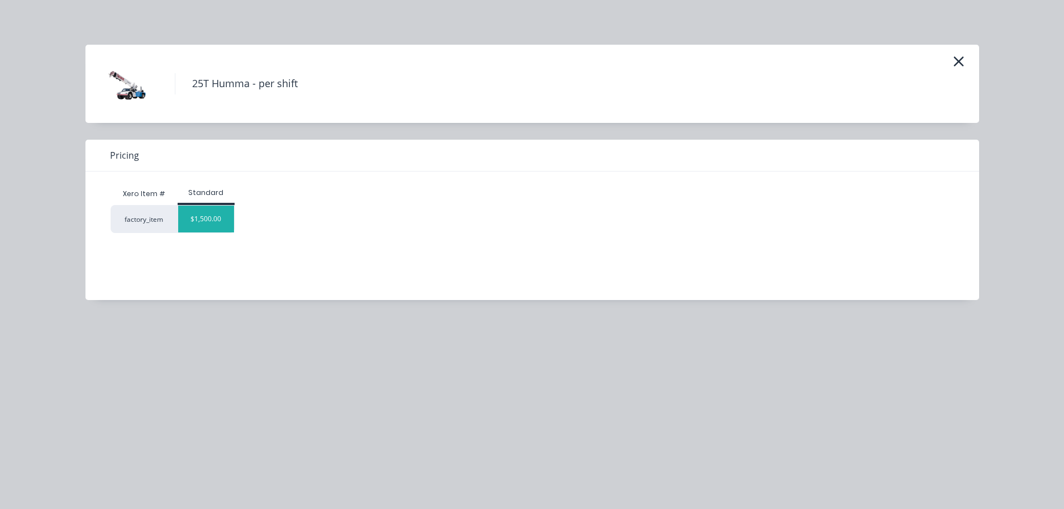
click at [219, 218] on div "$1,500.00" at bounding box center [206, 219] width 56 height 27
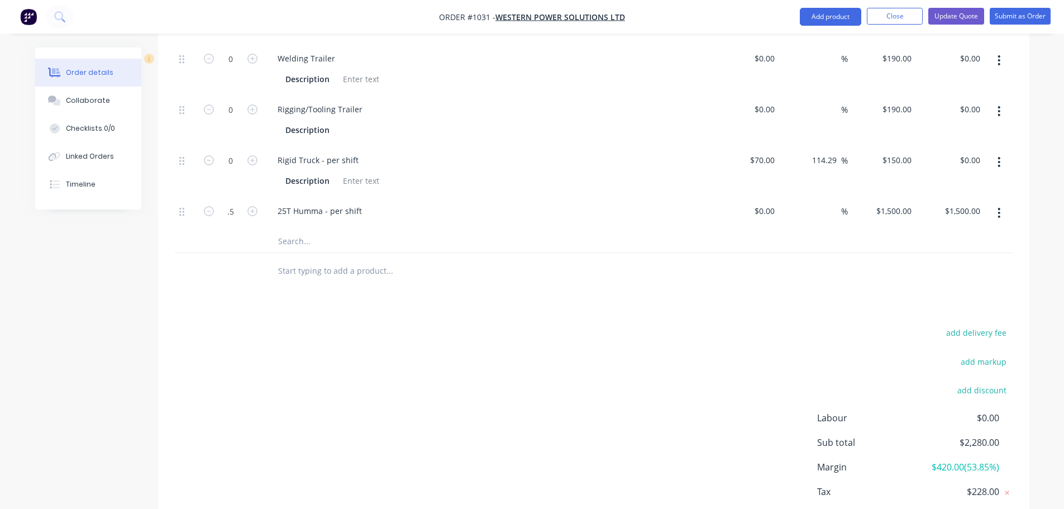
type input "0.5"
type input "$750.00"
click at [599, 203] on div "25T Humma - per shift" at bounding box center [488, 211] width 438 height 16
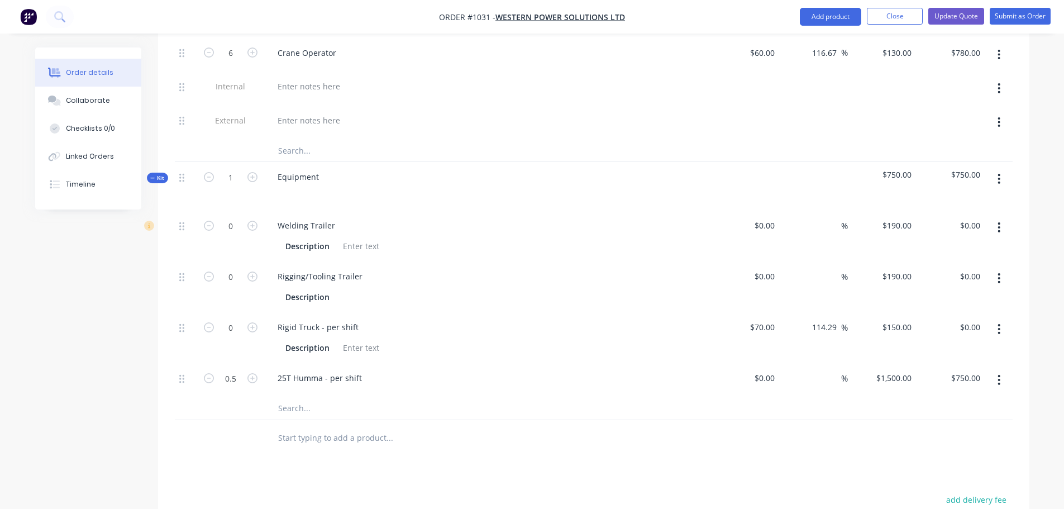
scroll to position [527, 0]
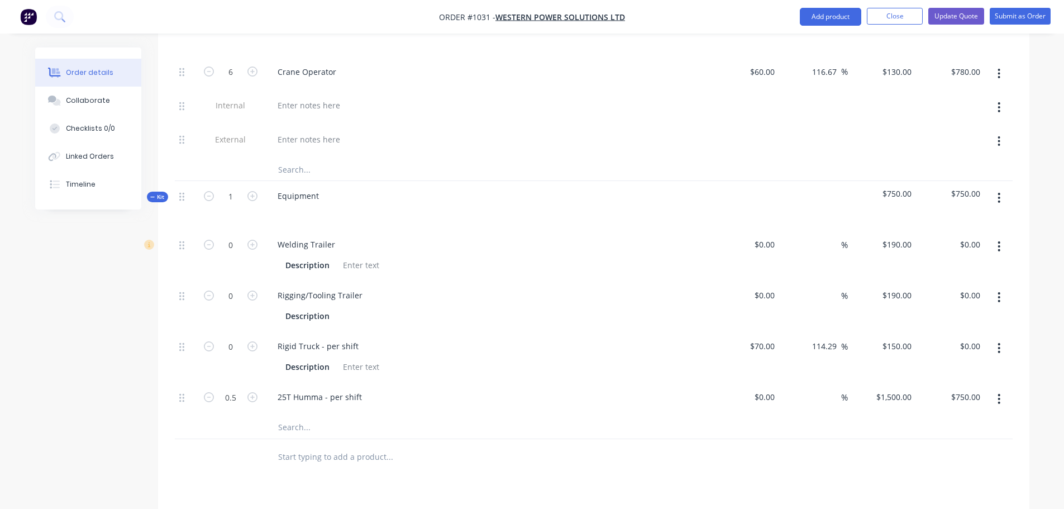
click at [997, 236] on button "button" at bounding box center [999, 246] width 26 height 20
drag, startPoint x: 940, startPoint y: 293, endPoint x: 978, endPoint y: 262, distance: 49.2
click at [940, 312] on div "Delete" at bounding box center [960, 320] width 86 height 16
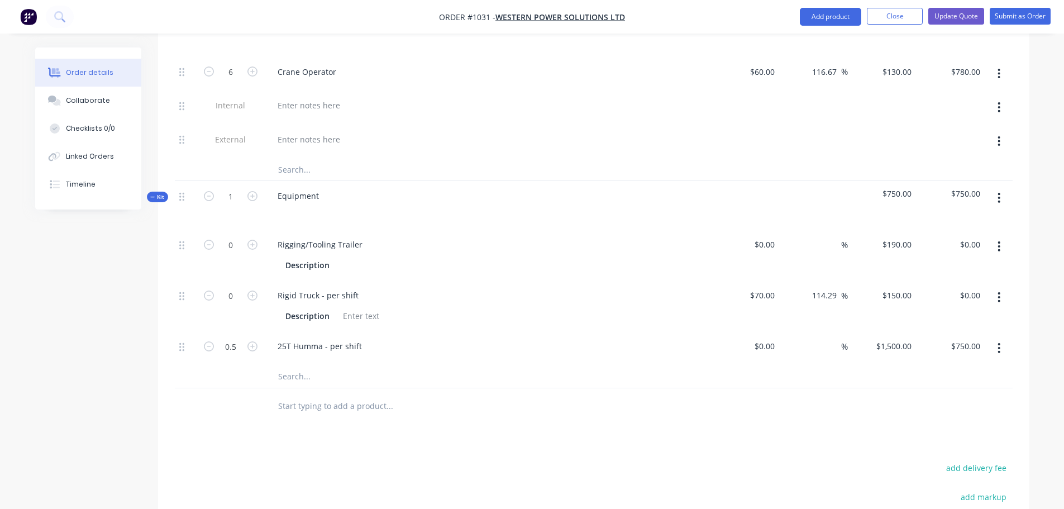
click at [999, 240] on icon "button" at bounding box center [999, 246] width 3 height 12
click at [936, 312] on div "Delete" at bounding box center [960, 320] width 86 height 16
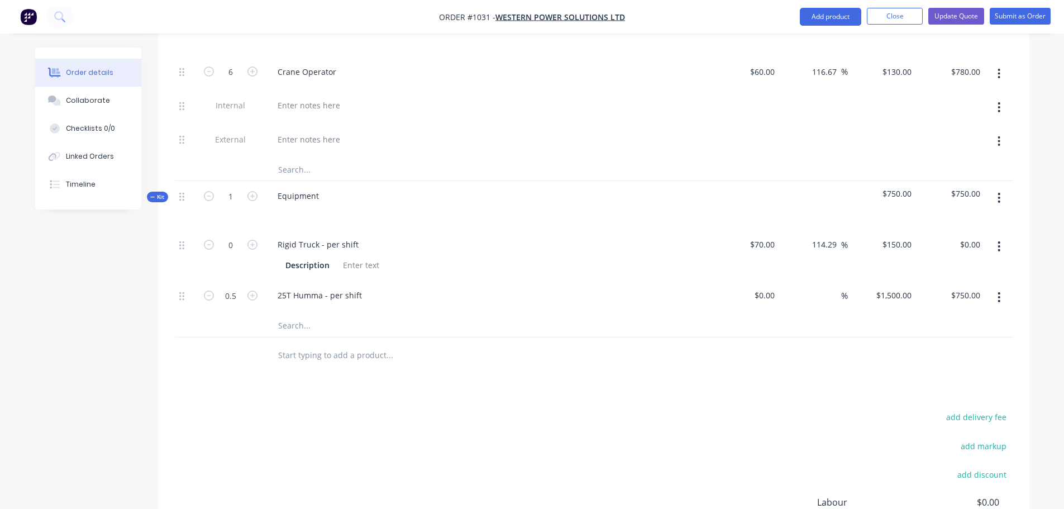
click at [999, 241] on icon "button" at bounding box center [999, 246] width 2 height 10
click at [929, 312] on div "Delete" at bounding box center [960, 320] width 86 height 16
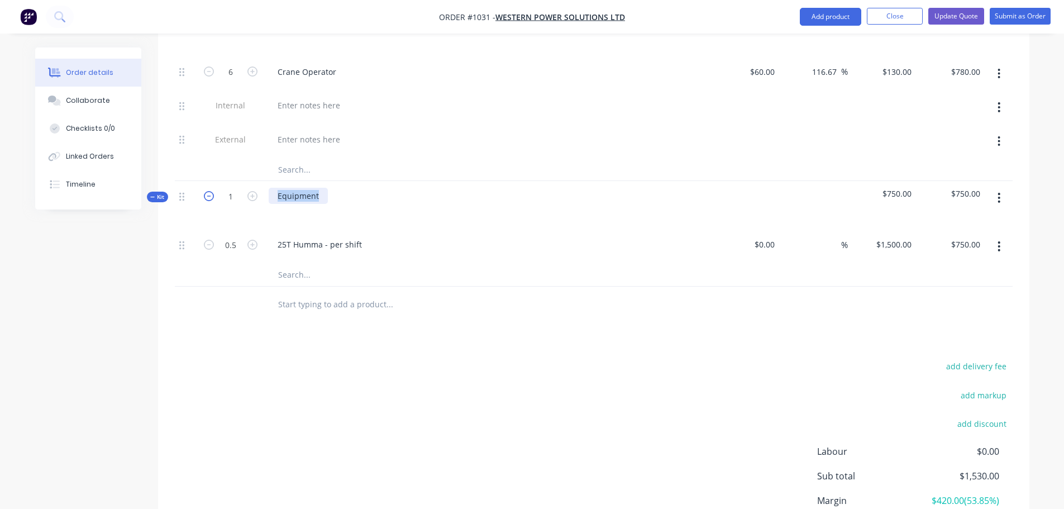
drag, startPoint x: 317, startPoint y: 165, endPoint x: 213, endPoint y: 163, distance: 104.0
click at [213, 181] on div "Kit 1 Equipment $750.00 $750.00" at bounding box center [594, 205] width 838 height 49
click at [239, 321] on div "Products Show / Hide columns Add product Qty Cost Markup Price Total Internal A…" at bounding box center [594, 245] width 872 height 692
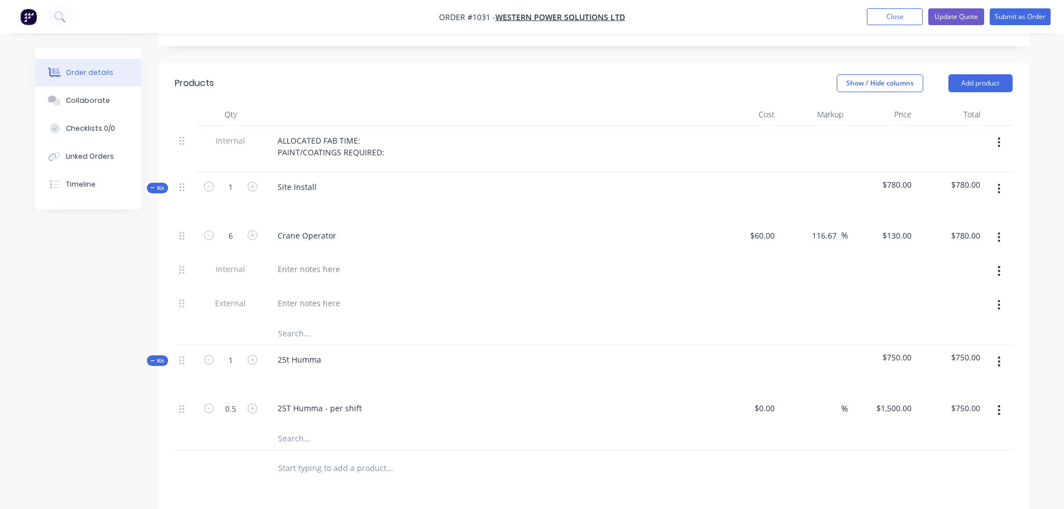
scroll to position [340, 0]
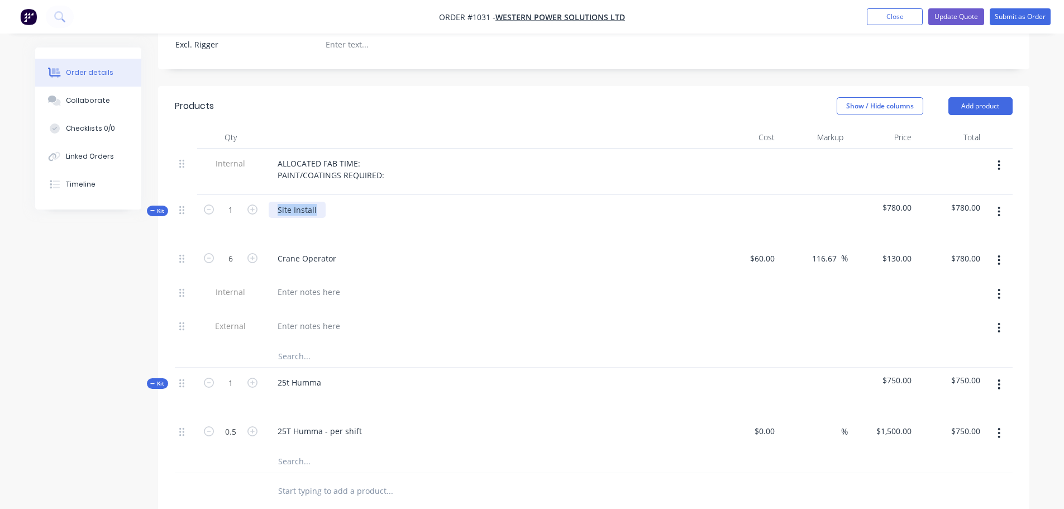
drag, startPoint x: 320, startPoint y: 178, endPoint x: 246, endPoint y: 179, distance: 73.2
click at [246, 195] on div "Kit 1 Site Install $780.00 $780.00" at bounding box center [594, 219] width 838 height 49
click at [154, 208] on icon at bounding box center [152, 211] width 5 height 6
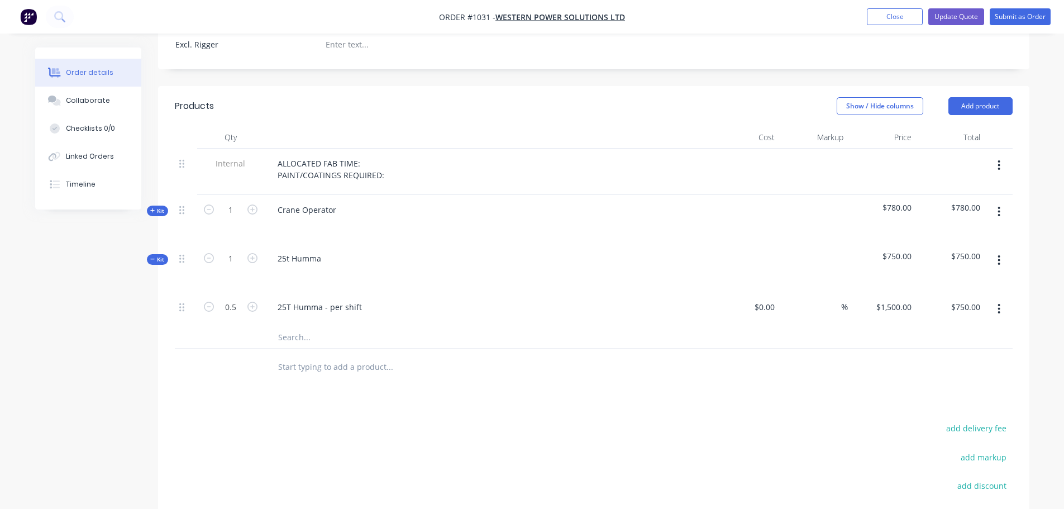
click at [154, 208] on icon at bounding box center [152, 211] width 5 height 6
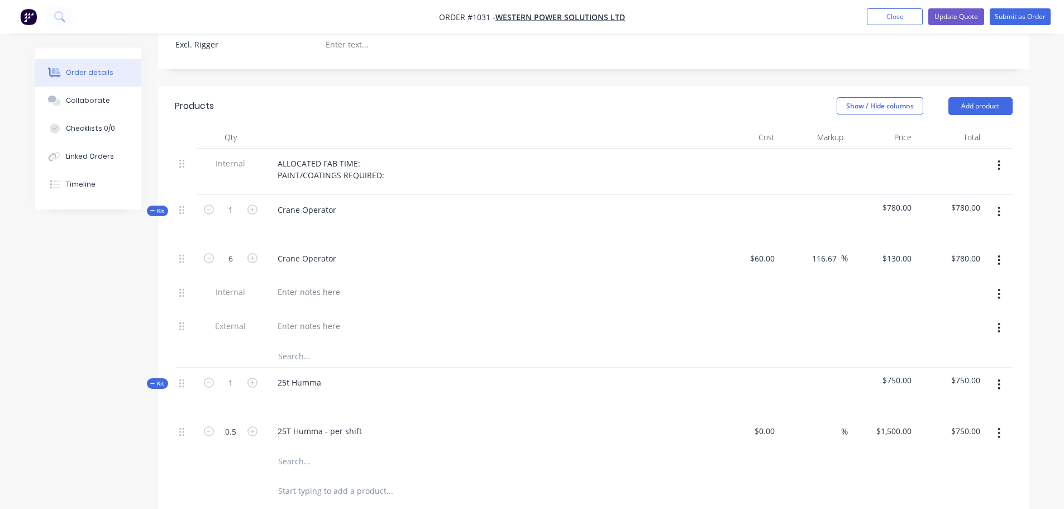
click at [943, 30] on nav "Order #1031 - WESTERN POWER SOLUTIONS LTD Add product Close Update Quote Submit…" at bounding box center [532, 17] width 1064 height 34
click at [944, 23] on button "Update Quote" at bounding box center [957, 16] width 56 height 17
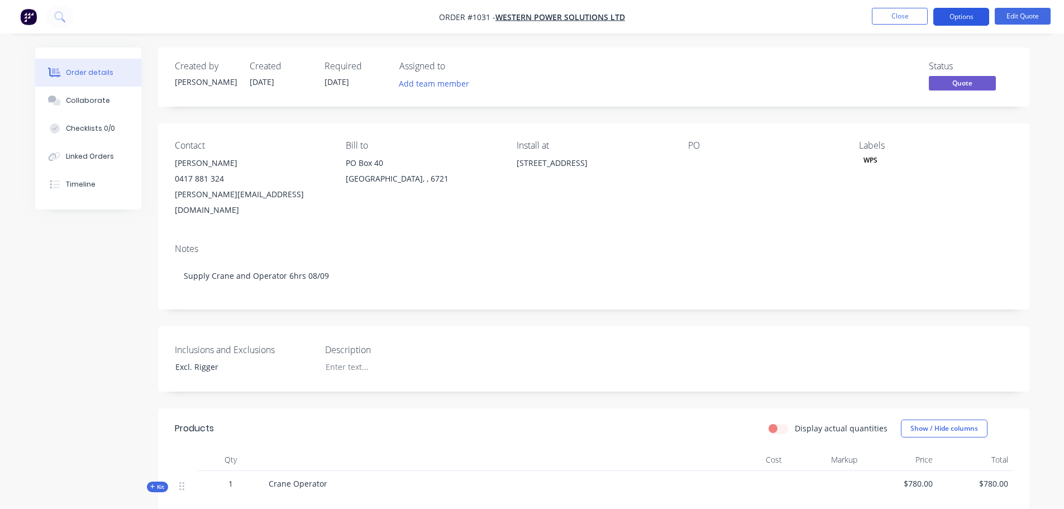
click at [962, 16] on button "Options" at bounding box center [962, 17] width 56 height 18
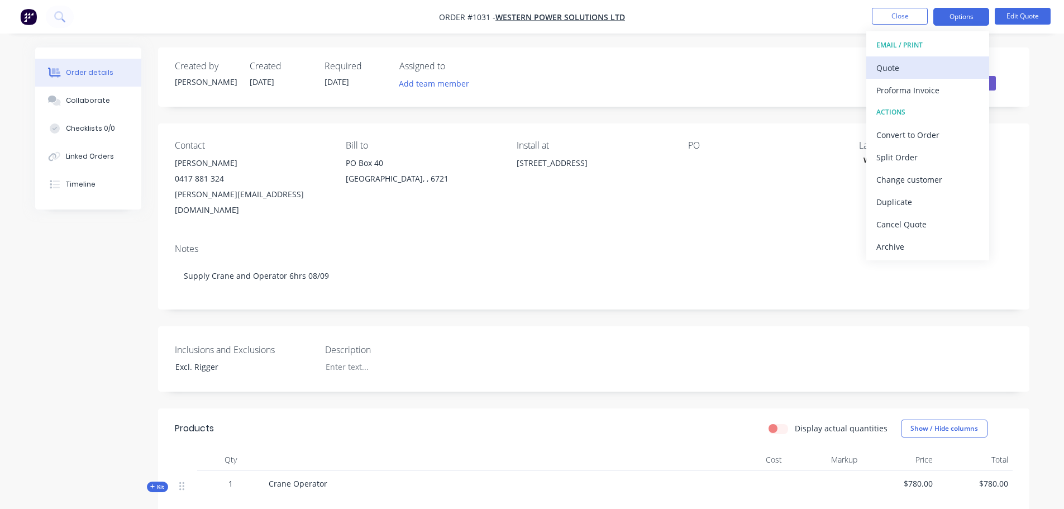
click at [899, 71] on div "Quote" at bounding box center [928, 68] width 103 height 16
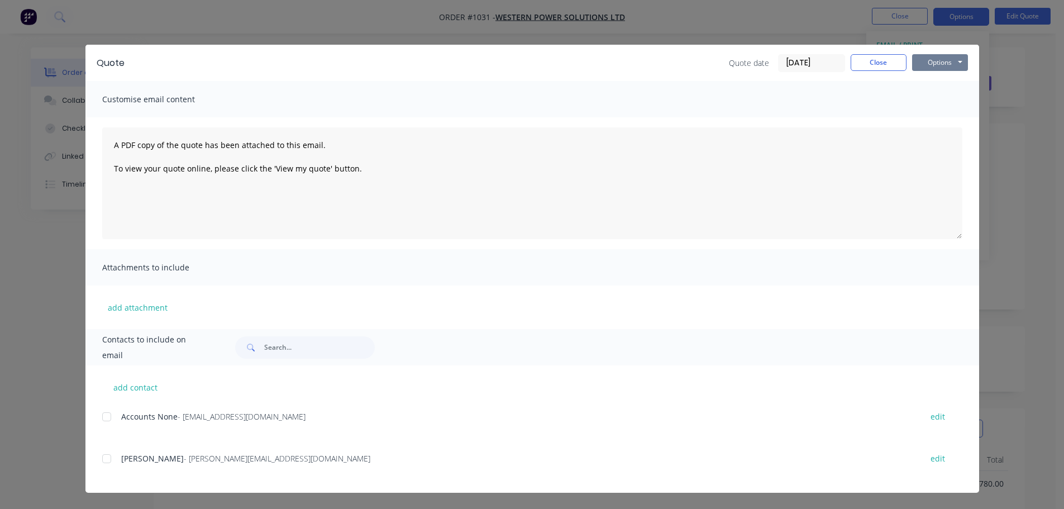
click at [953, 59] on button "Options" at bounding box center [940, 62] width 56 height 17
click at [937, 103] on button "Print" at bounding box center [948, 101] width 72 height 18
click at [867, 65] on button "Close" at bounding box center [879, 62] width 56 height 17
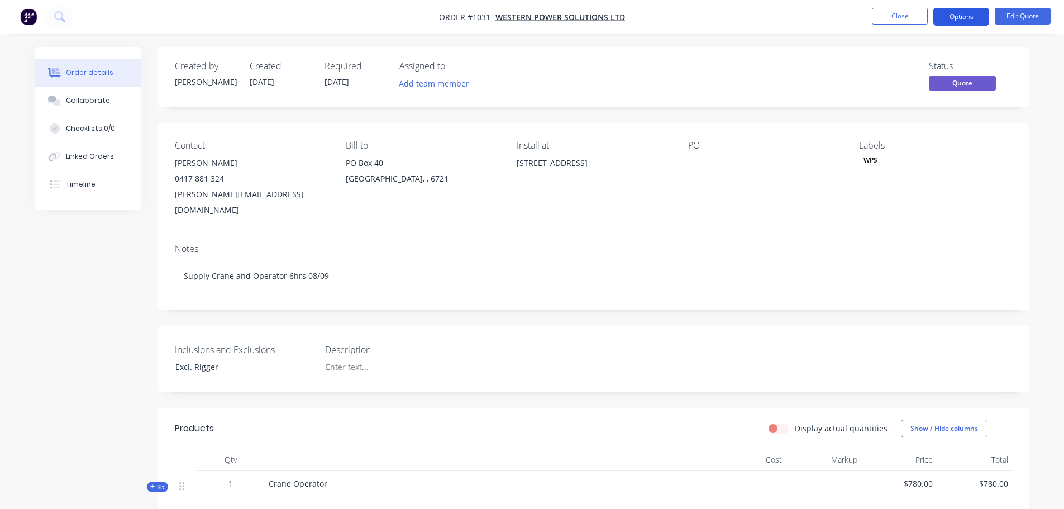
click at [960, 18] on button "Options" at bounding box center [962, 17] width 56 height 18
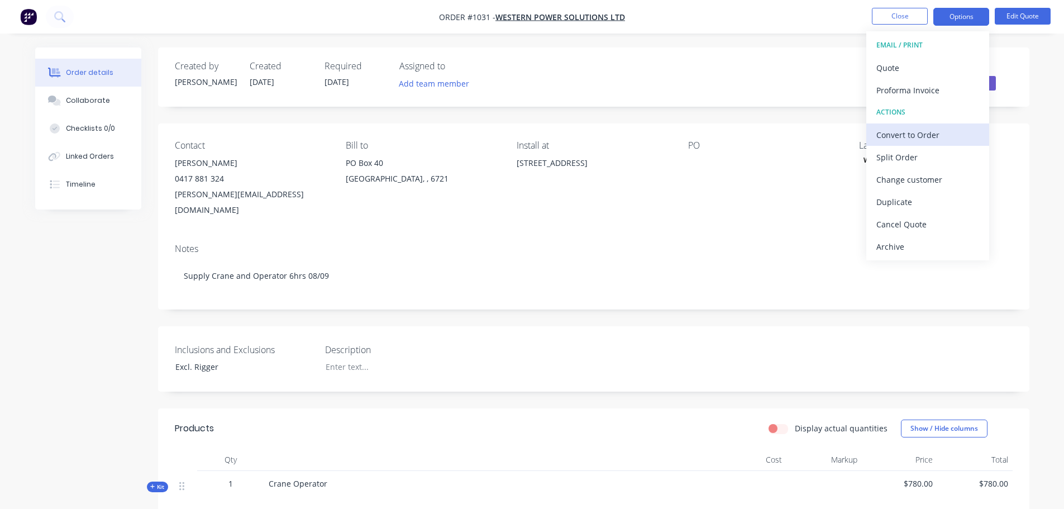
click at [926, 137] on div "Convert to Order" at bounding box center [928, 135] width 103 height 16
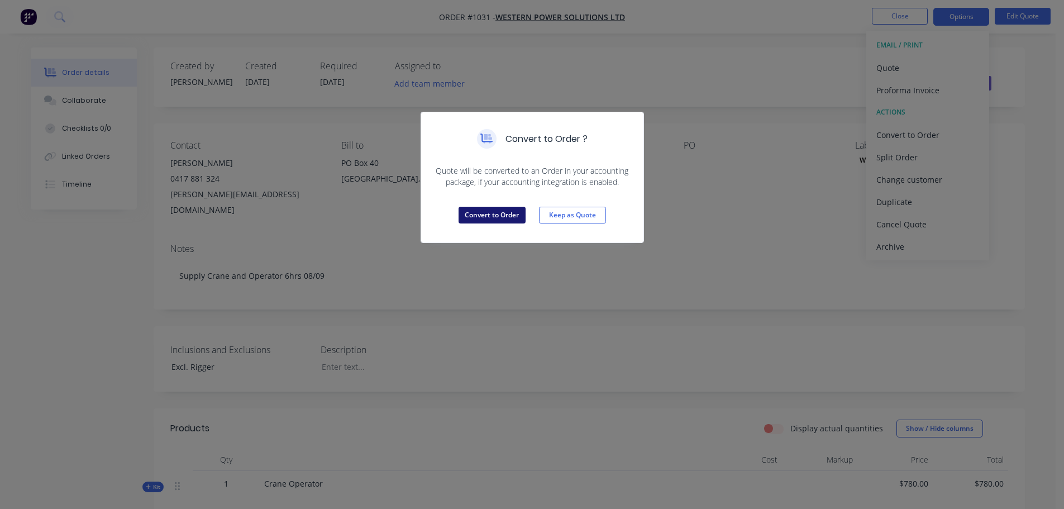
click at [497, 218] on button "Convert to Order" at bounding box center [492, 215] width 67 height 17
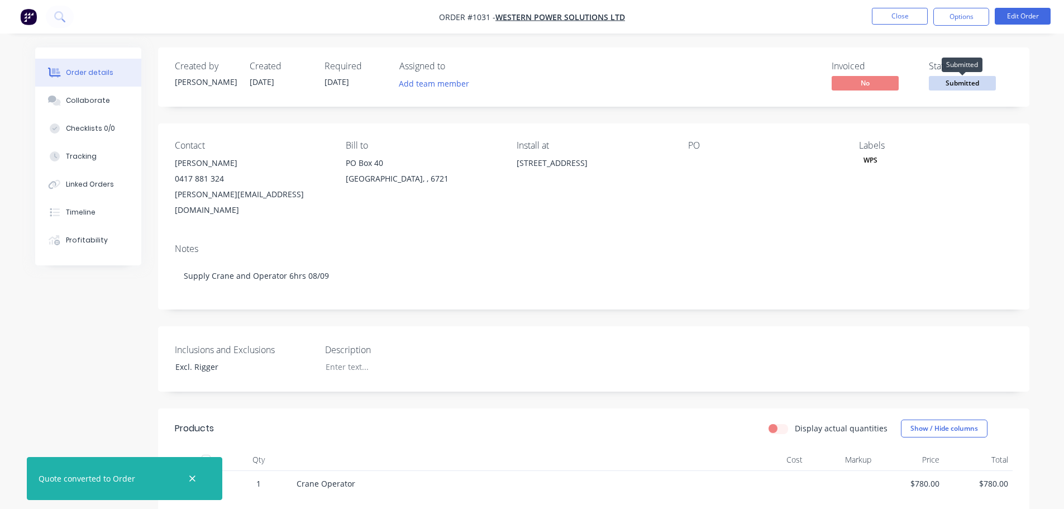
click at [961, 84] on span "Submitted" at bounding box center [962, 83] width 67 height 14
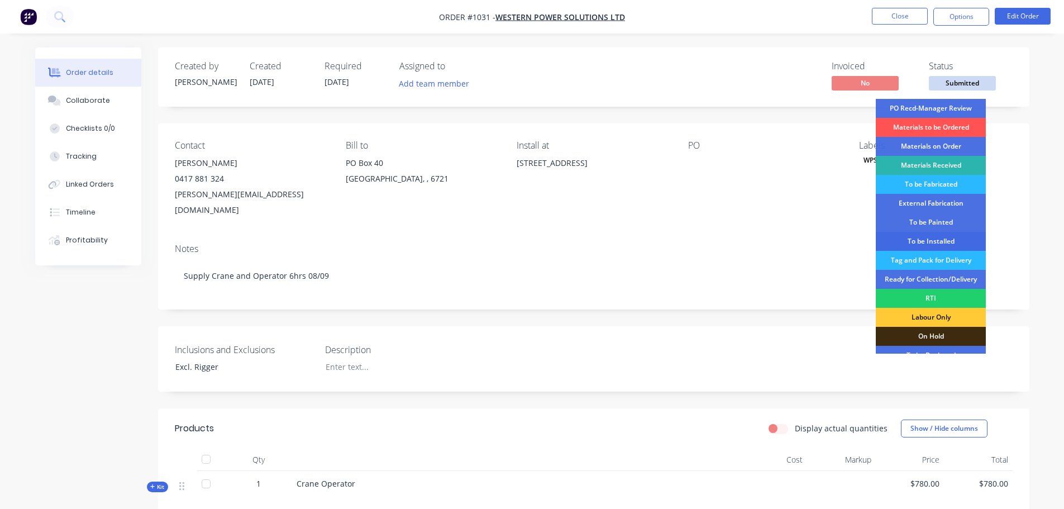
click at [931, 241] on div "To be Installed" at bounding box center [931, 241] width 110 height 19
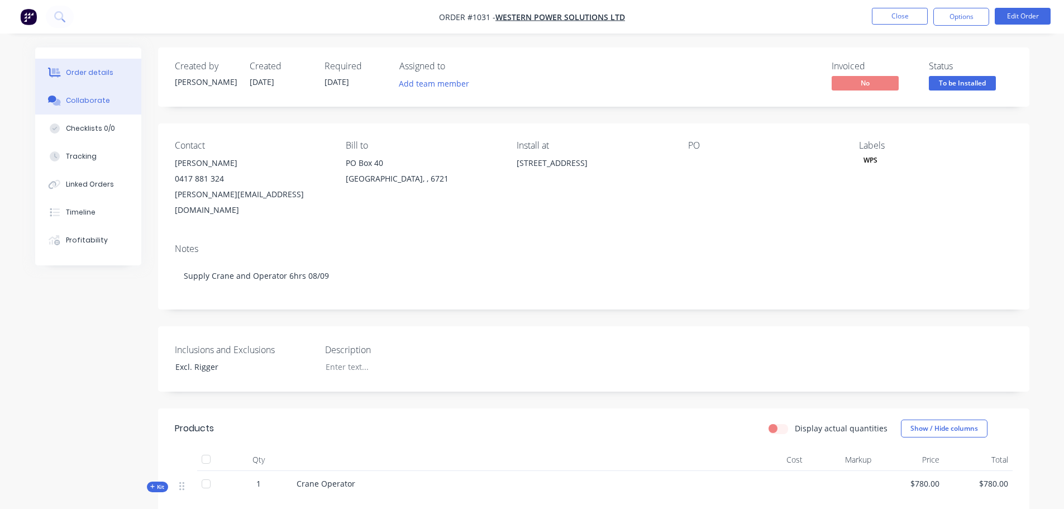
click at [76, 99] on div "Collaborate" at bounding box center [88, 101] width 44 height 10
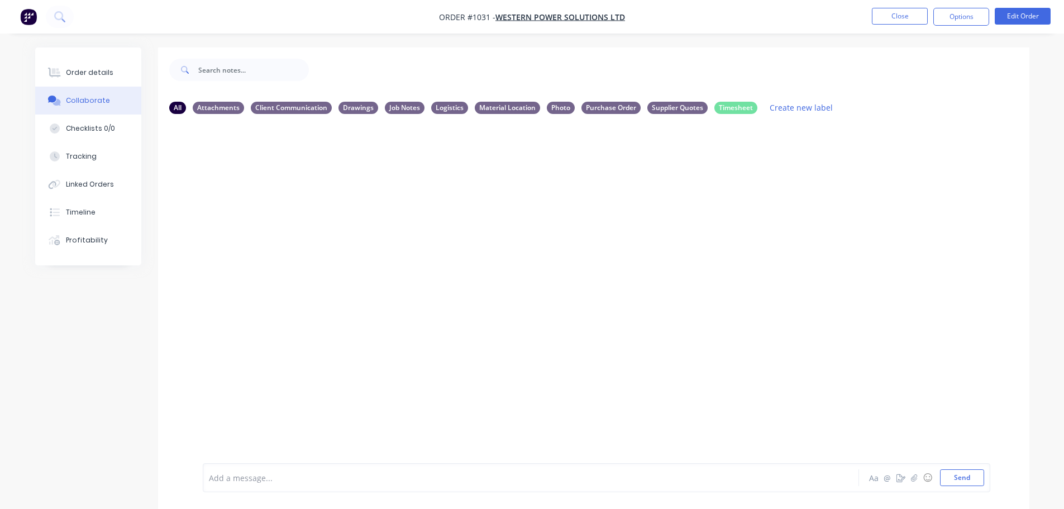
click at [269, 477] on div at bounding box center [500, 478] width 581 height 12
click at [87, 404] on div "All Attachments Client Communication Drawings Job Notes Logistics Material Loca…" at bounding box center [532, 286] width 994 height 478
click at [302, 479] on div at bounding box center [500, 478] width 581 height 12
click at [902, 12] on button "Close" at bounding box center [900, 16] width 56 height 17
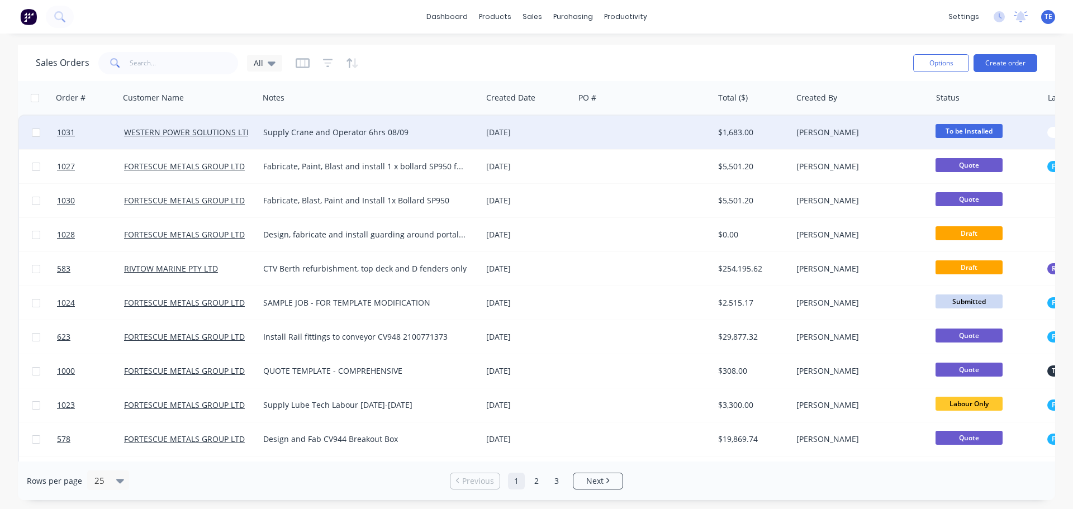
click at [752, 132] on div "$1,683.00" at bounding box center [751, 132] width 66 height 11
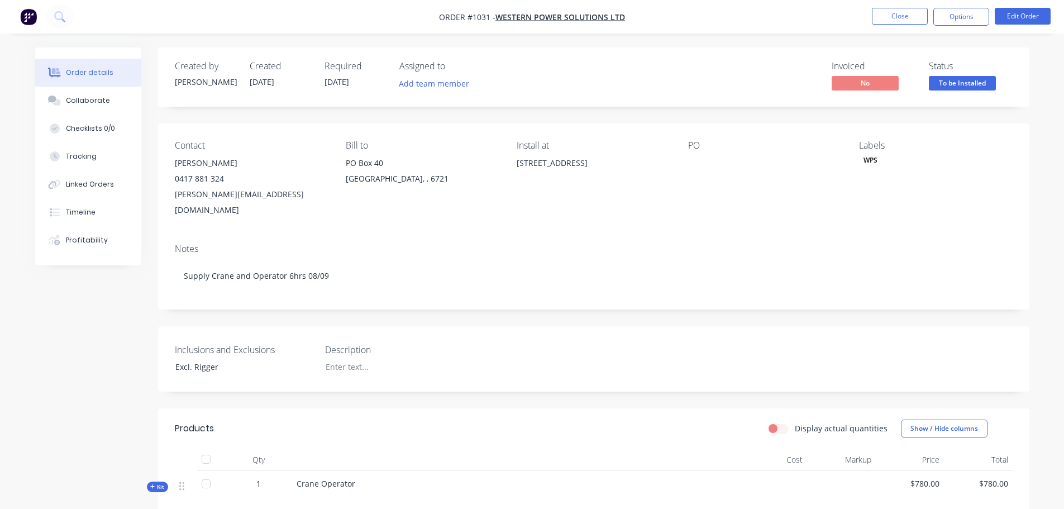
click at [874, 160] on div "WPS" at bounding box center [870, 160] width 23 height 10
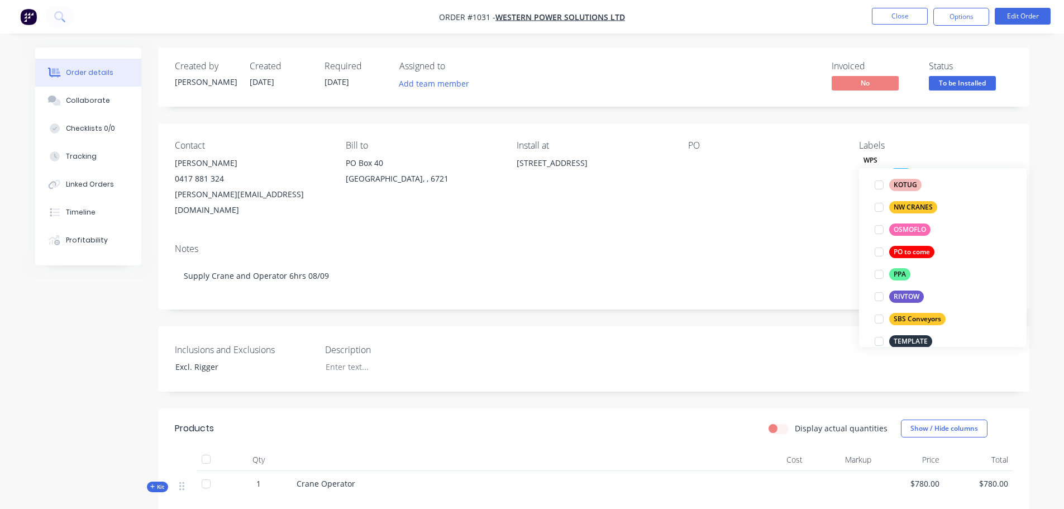
scroll to position [156, 0]
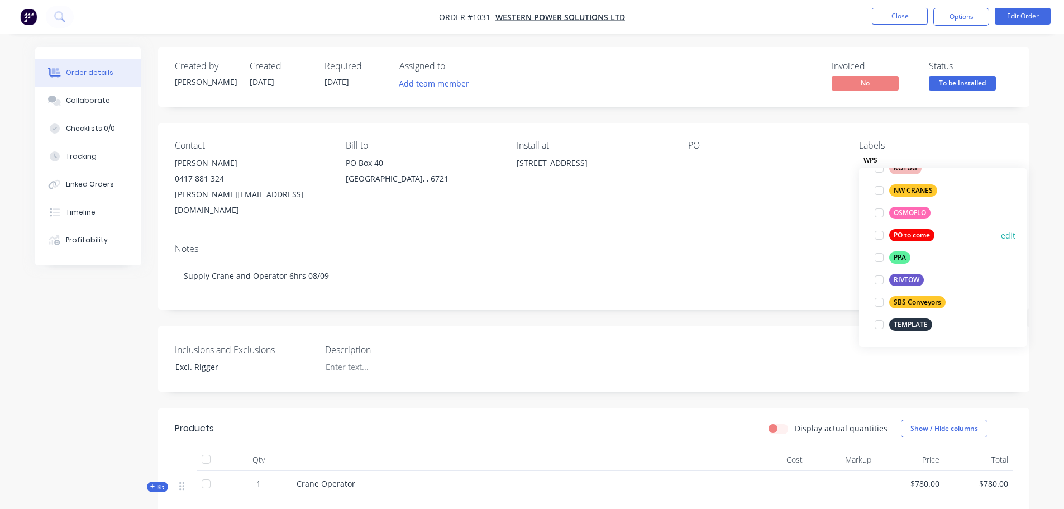
click at [878, 237] on div at bounding box center [879, 235] width 22 height 22
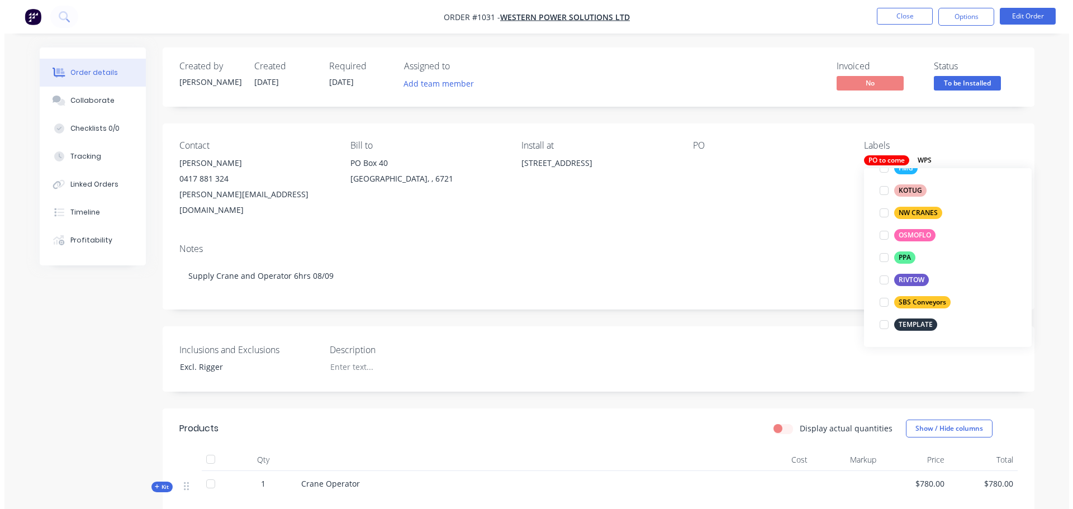
scroll to position [22, 0]
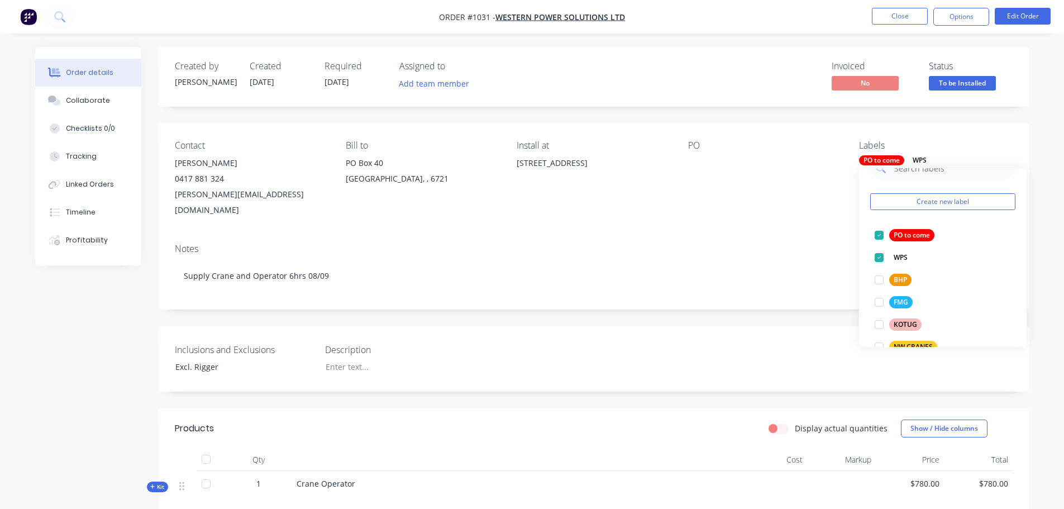
click at [1033, 126] on div "Order details Collaborate Checklists 0/0 Tracking Linked Orders Timeline Profit…" at bounding box center [532, 414] width 1017 height 734
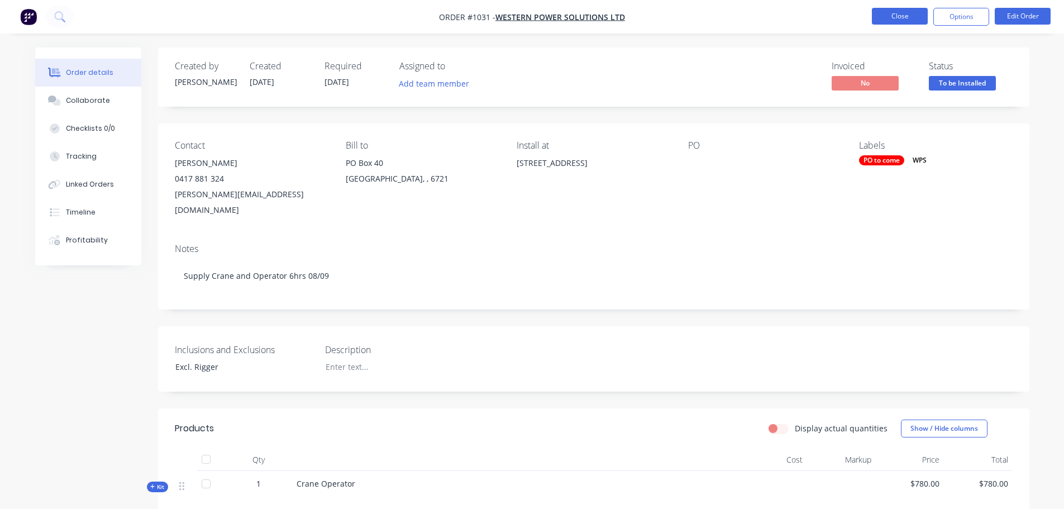
click at [896, 15] on button "Close" at bounding box center [900, 16] width 56 height 17
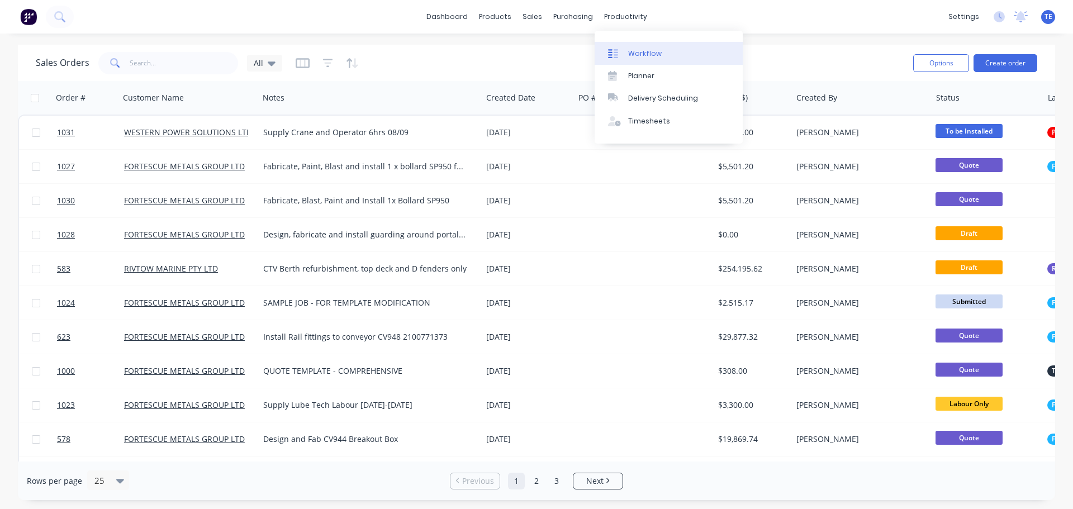
click at [623, 46] on link "Workflow" at bounding box center [668, 53] width 148 height 22
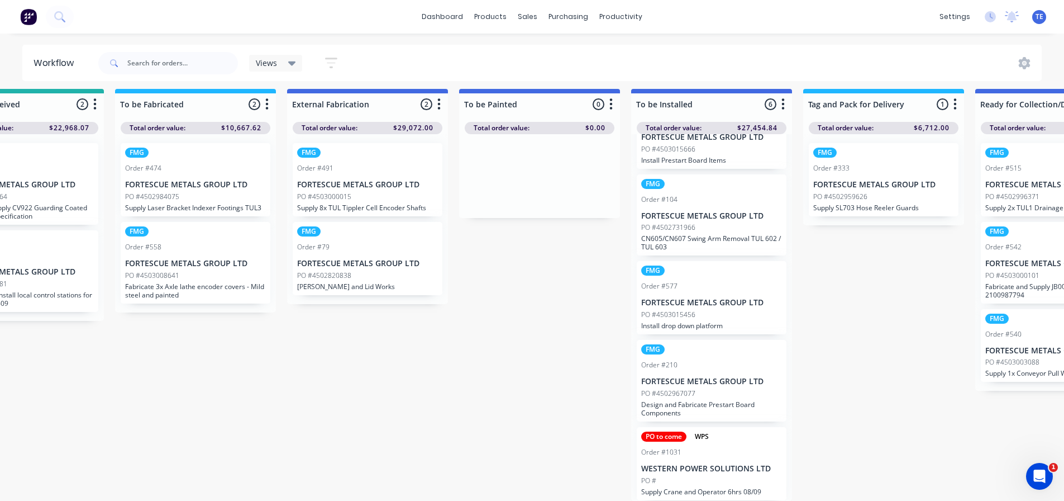
scroll to position [15, 769]
click at [287, 64] on div "Views" at bounding box center [276, 63] width 40 height 10
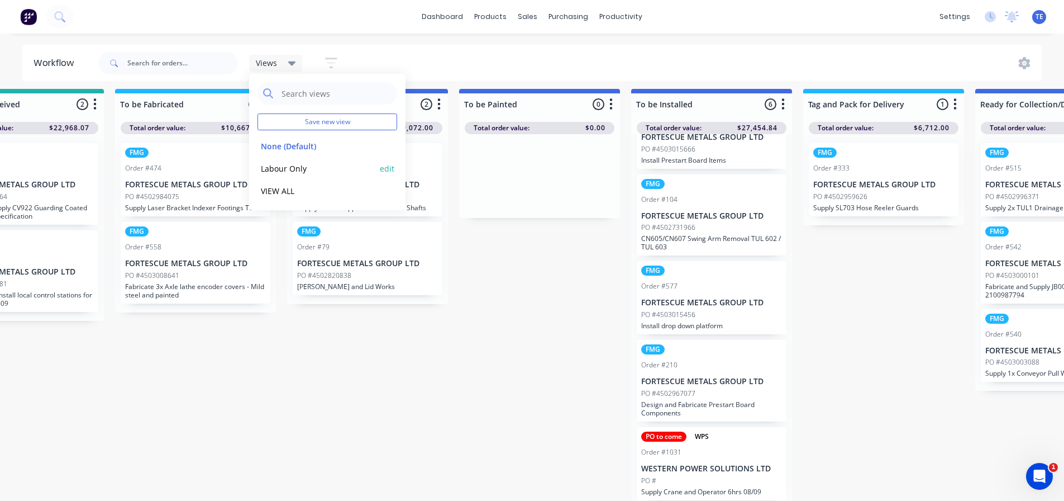
click at [294, 170] on button "Labour Only" at bounding box center [317, 168] width 119 height 13
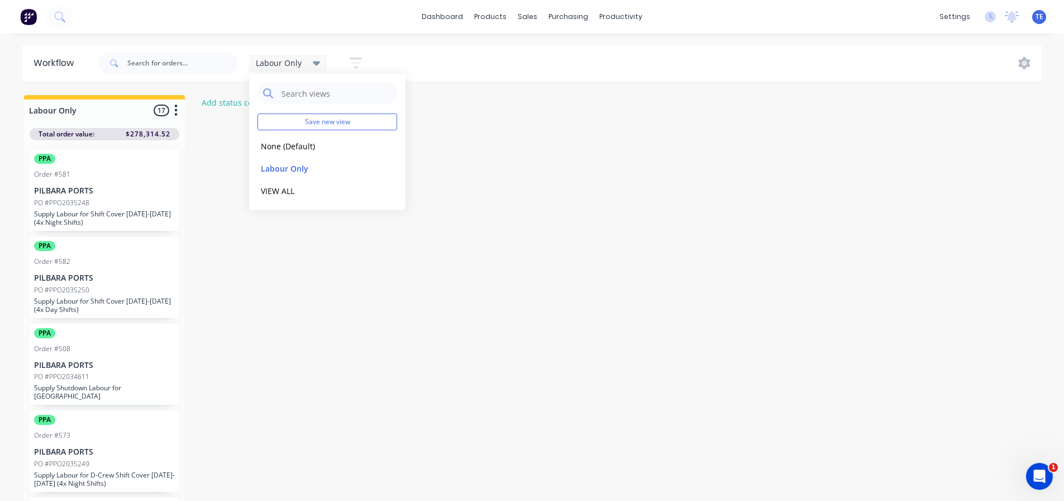
click at [127, 179] on div "PPA Order #581 PILBARA PORTS PO #PPO2035248 Supply Labour for Shift Cover [DATE…" at bounding box center [105, 190] width 150 height 82
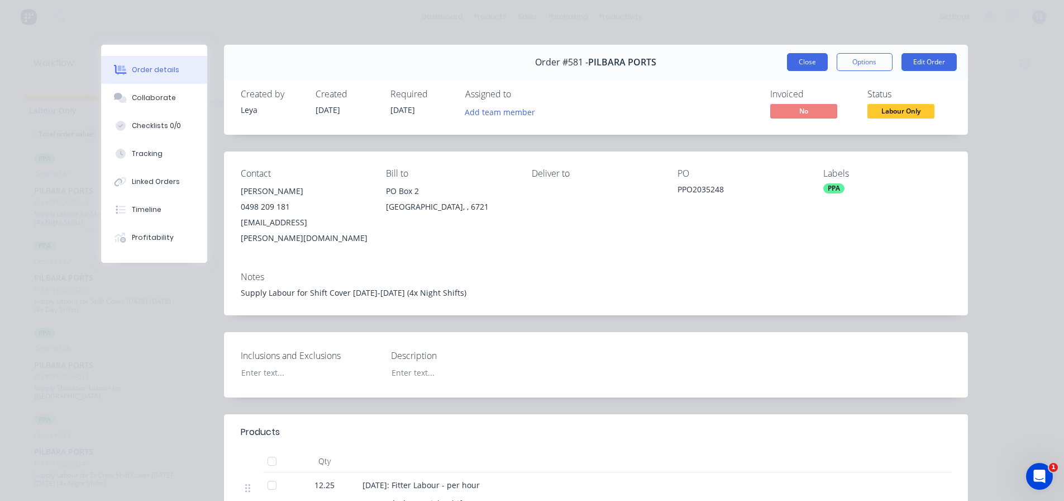
click at [814, 66] on button "Close" at bounding box center [807, 62] width 41 height 18
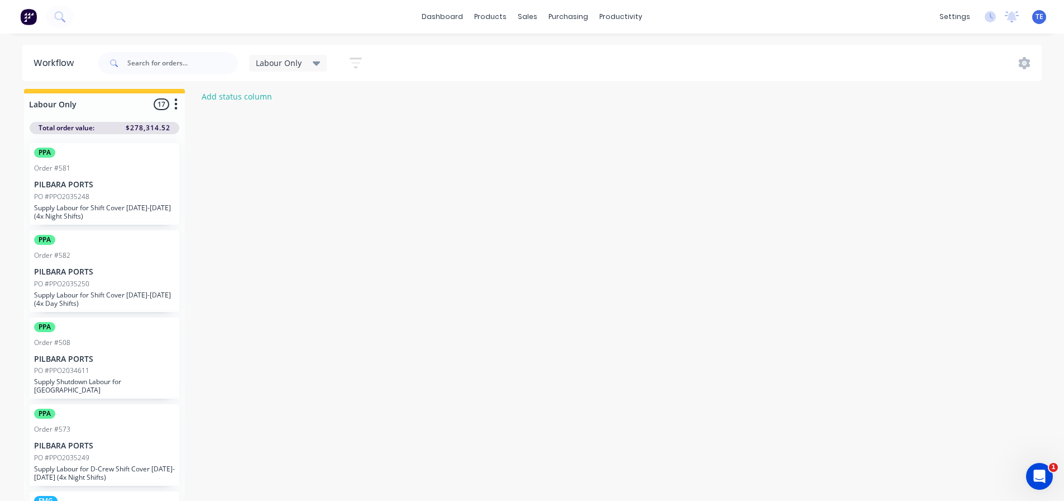
click at [304, 58] on div "Labour Only" at bounding box center [288, 63] width 65 height 10
click at [296, 185] on button "VIEW ALL" at bounding box center [317, 190] width 119 height 13
